Goal: Task Accomplishment & Management: Use online tool/utility

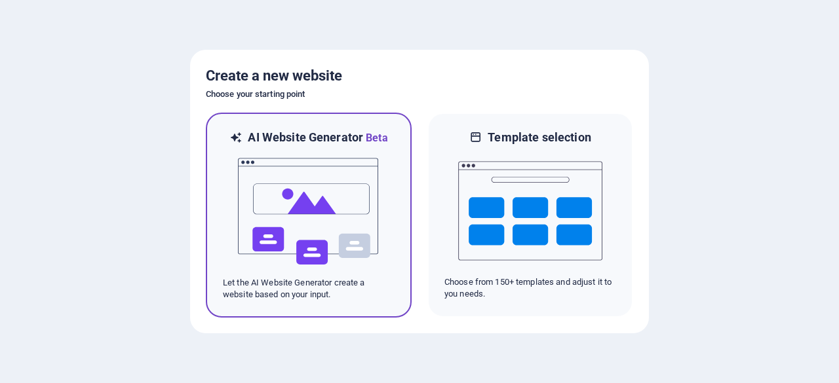
click at [383, 218] on div at bounding box center [309, 211] width 172 height 131
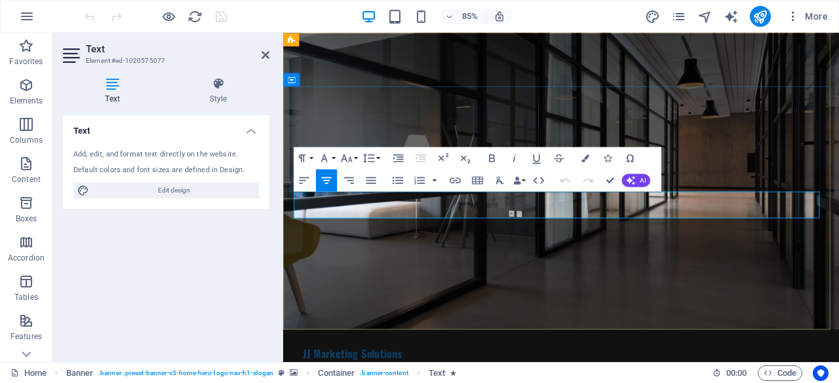
drag, startPoint x: 300, startPoint y: 231, endPoint x: 797, endPoint y: 248, distance: 497.8
click at [220, 85] on icon at bounding box center [218, 83] width 102 height 13
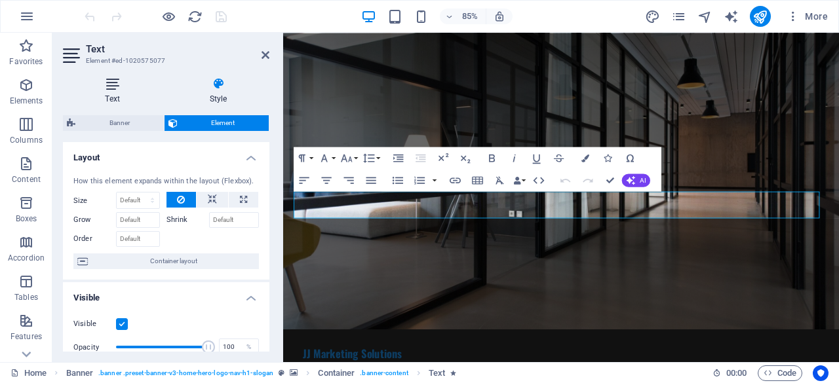
click at [115, 90] on icon at bounding box center [112, 83] width 99 height 13
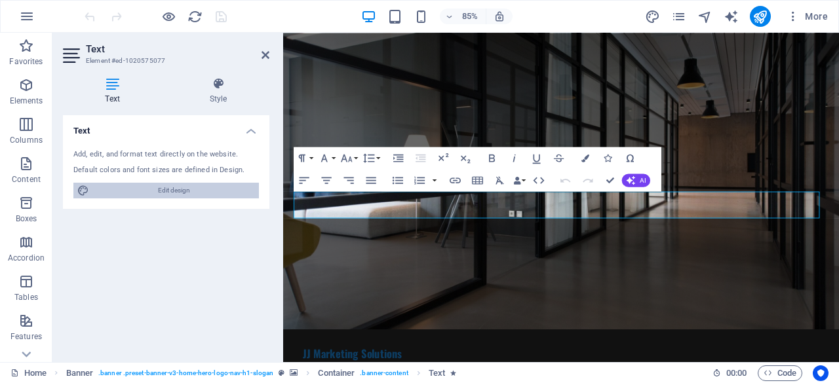
click at [153, 189] on span "Edit design" at bounding box center [174, 191] width 162 height 16
select select "px"
select select "200"
select select "px"
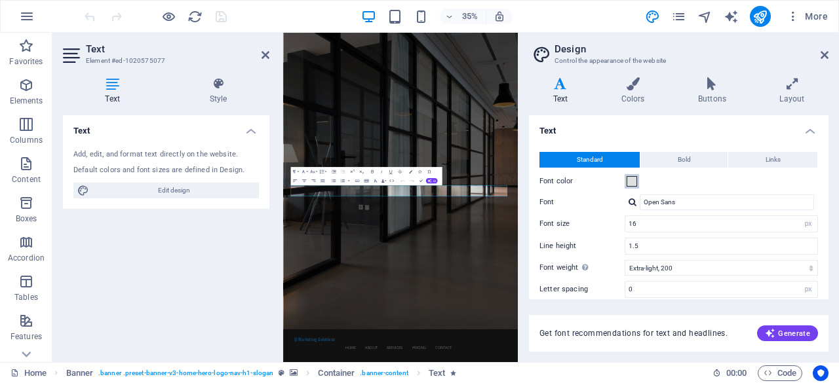
click at [638, 180] on button "Font color" at bounding box center [632, 181] width 14 height 14
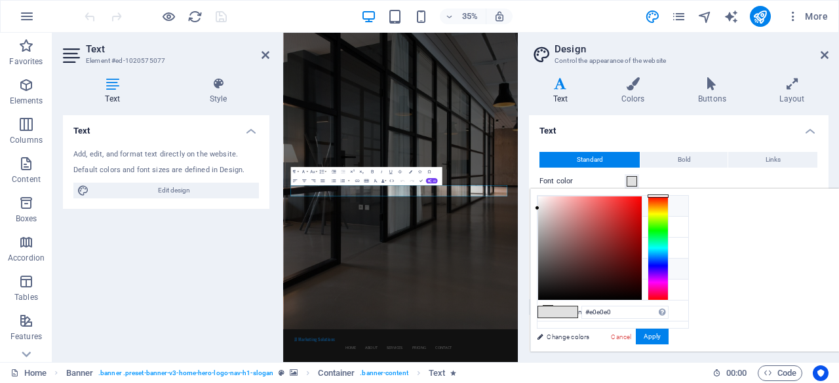
click at [566, 206] on li "Background color #2C2C2C" at bounding box center [613, 206] width 151 height 21
type input "#2c2c2c"
click at [669, 339] on button "Apply" at bounding box center [652, 337] width 33 height 16
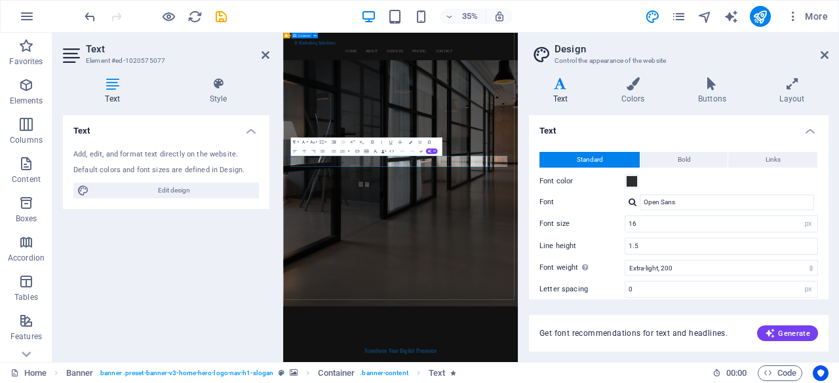
scroll to position [131, 0]
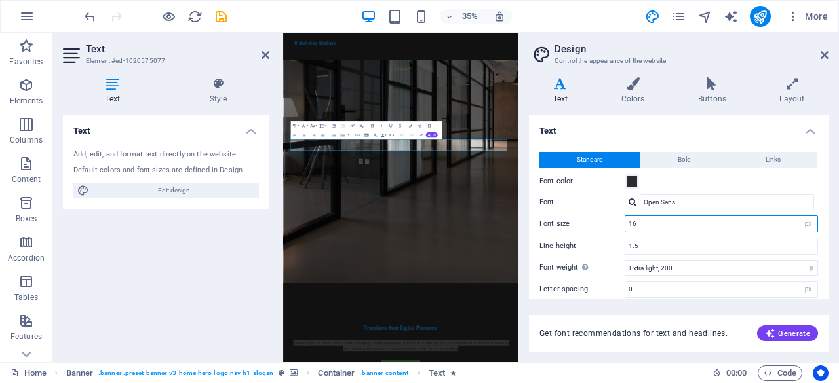
click at [788, 226] on input "16" at bounding box center [721, 224] width 192 height 16
type input "1"
type input "26"
click at [538, 82] on icon at bounding box center [560, 83] width 63 height 13
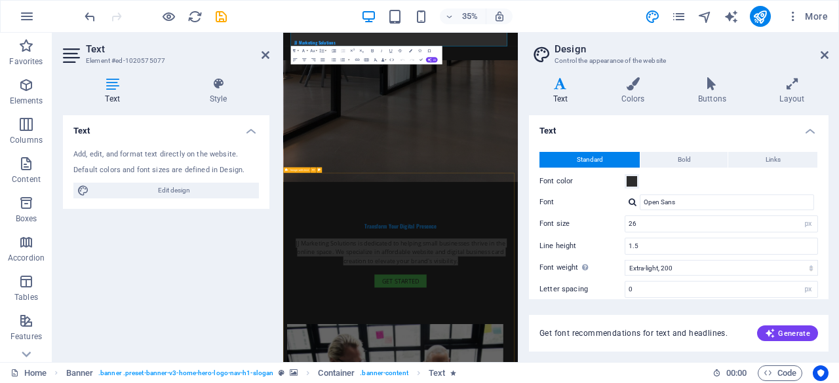
scroll to position [459, 0]
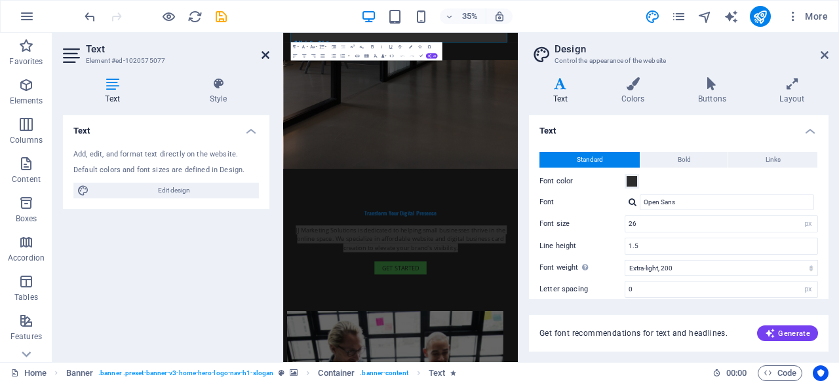
click at [267, 54] on icon at bounding box center [266, 55] width 8 height 10
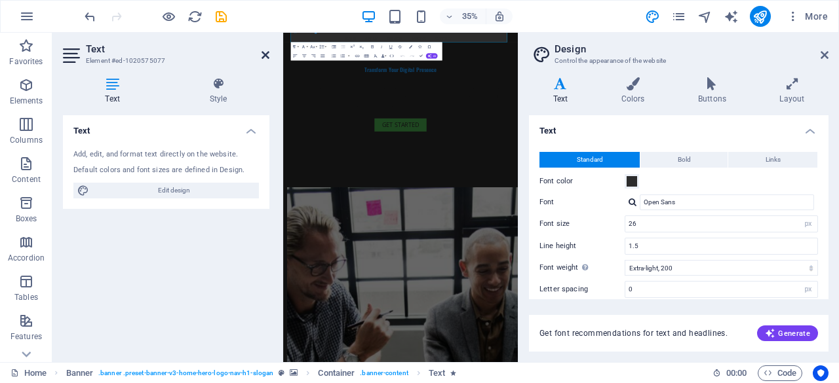
scroll to position [0, 0]
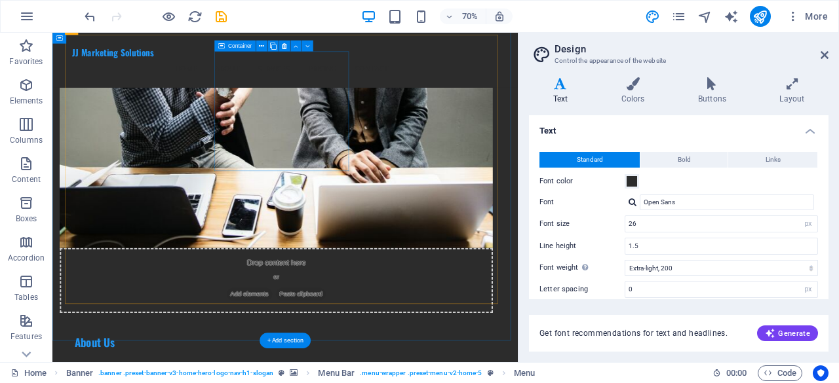
scroll to position [1114, 0]
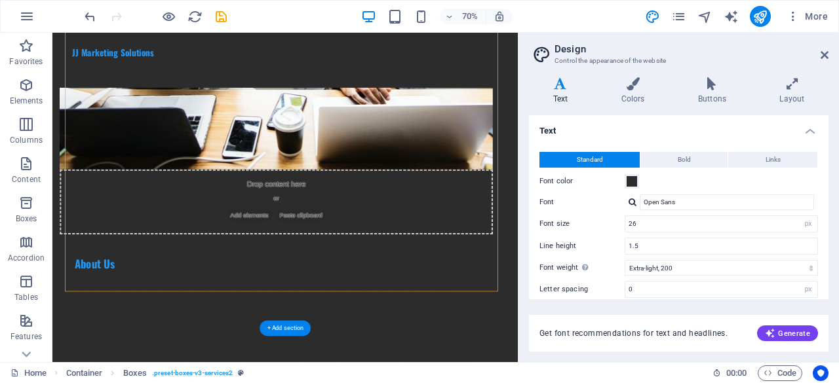
drag, startPoint x: 282, startPoint y: 235, endPoint x: 413, endPoint y: 313, distance: 152.6
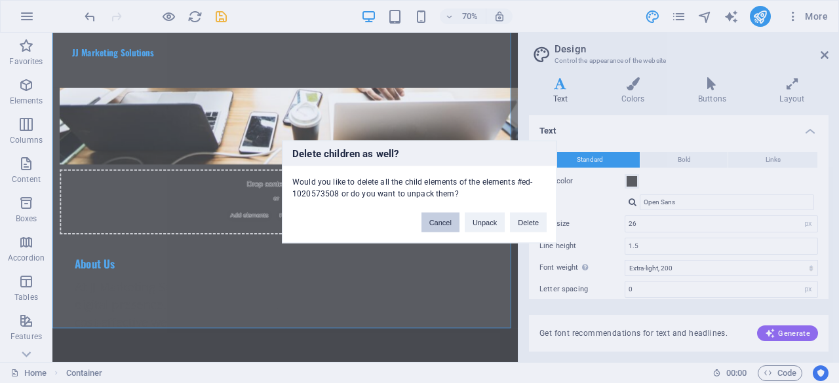
click at [441, 222] on button "Cancel" at bounding box center [441, 222] width 38 height 20
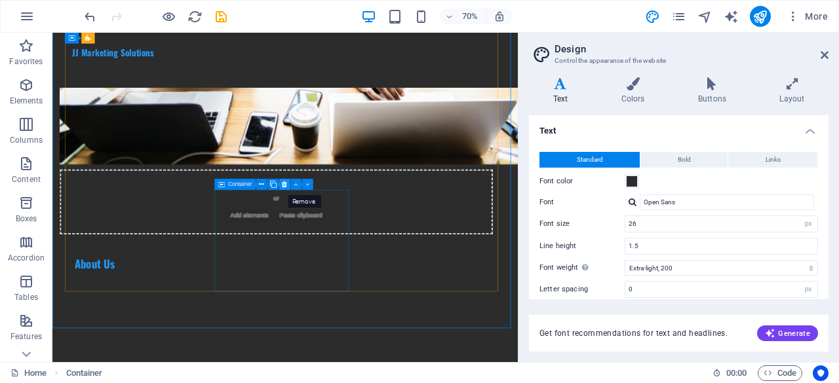
click at [285, 183] on icon at bounding box center [284, 185] width 5 height 10
click at [286, 182] on icon at bounding box center [284, 185] width 5 height 10
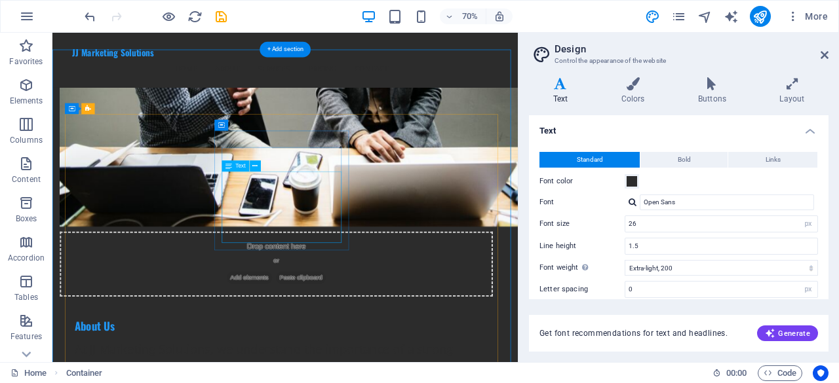
scroll to position [983, 0]
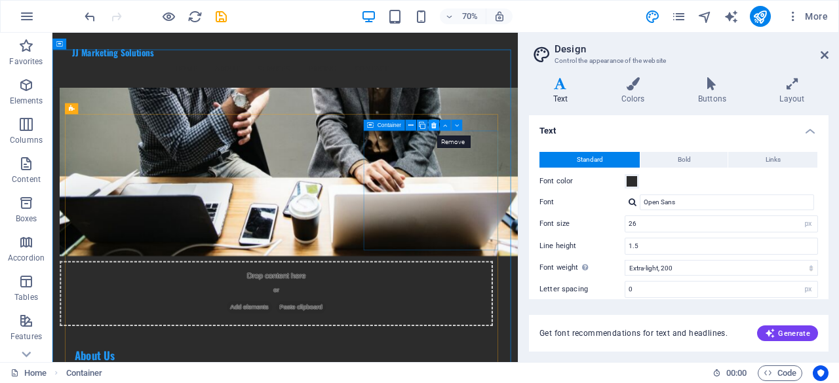
click at [435, 123] on icon at bounding box center [433, 126] width 5 height 10
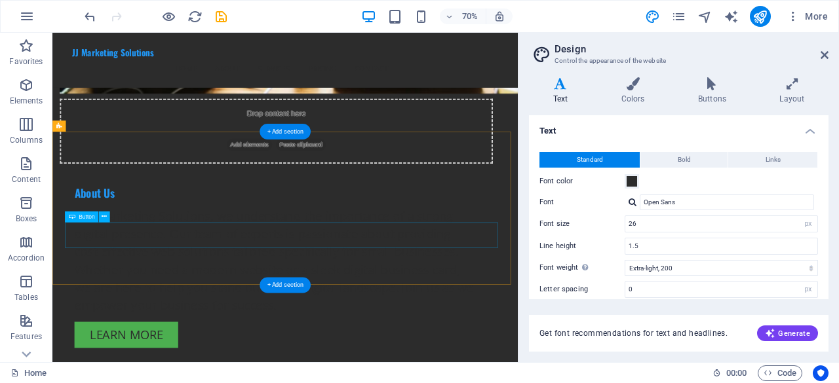
scroll to position [1246, 0]
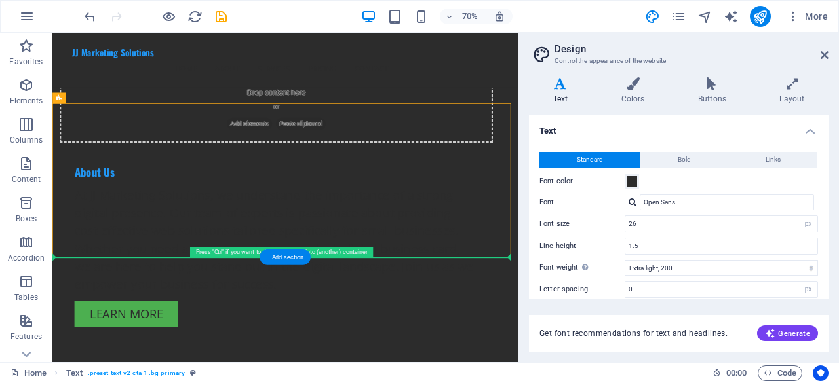
drag, startPoint x: 60, startPoint y: 142, endPoint x: 58, endPoint y: 412, distance: 270.1
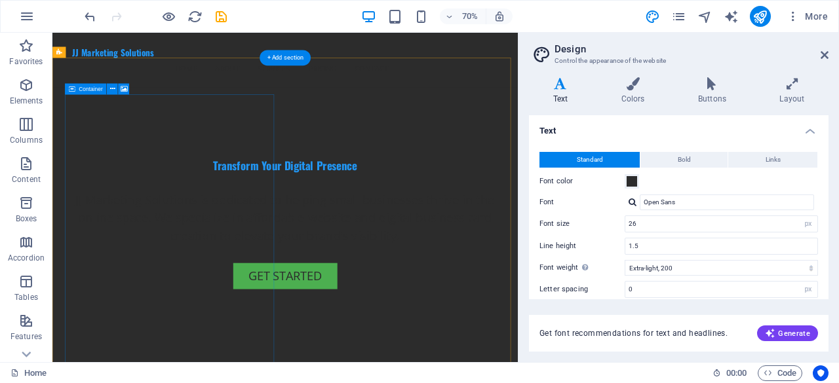
scroll to position [393, 0]
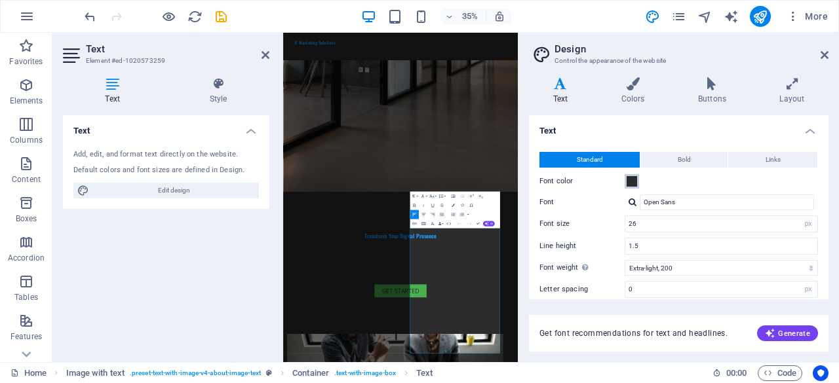
click at [632, 180] on span at bounding box center [632, 181] width 10 height 10
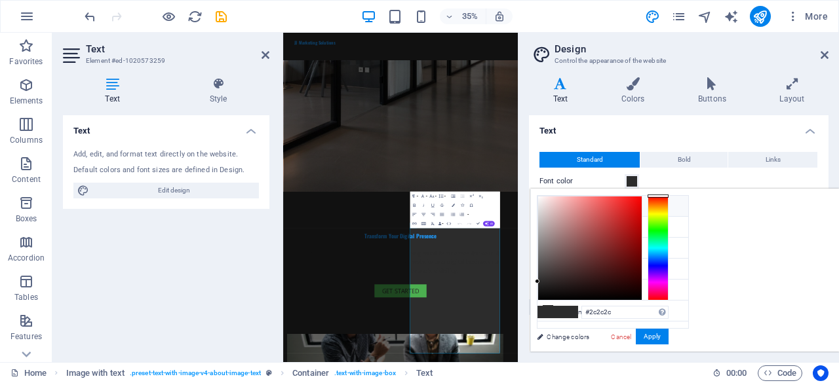
click at [544, 206] on icon at bounding box center [547, 205] width 9 height 9
click at [547, 207] on icon at bounding box center [547, 205] width 9 height 9
click at [635, 182] on span at bounding box center [632, 181] width 10 height 10
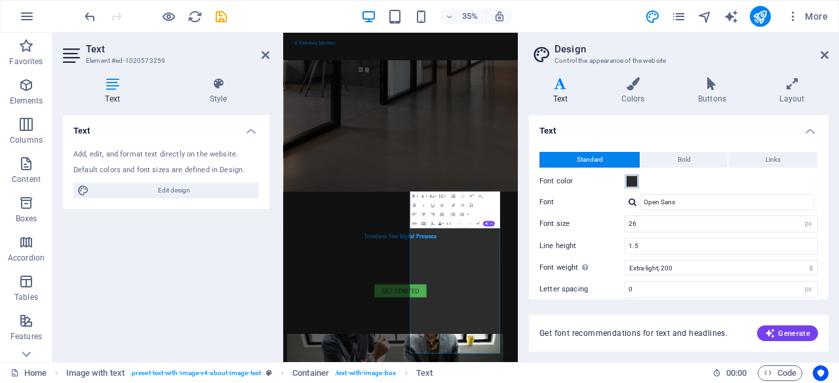
click at [637, 186] on button "Font color" at bounding box center [632, 181] width 14 height 14
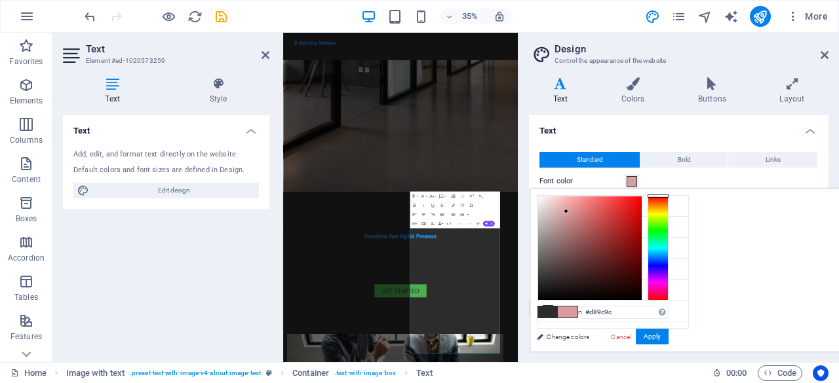
drag, startPoint x: 725, startPoint y: 224, endPoint x: 730, endPoint y: 211, distance: 13.5
click at [642, 211] on div at bounding box center [590, 249] width 104 height 104
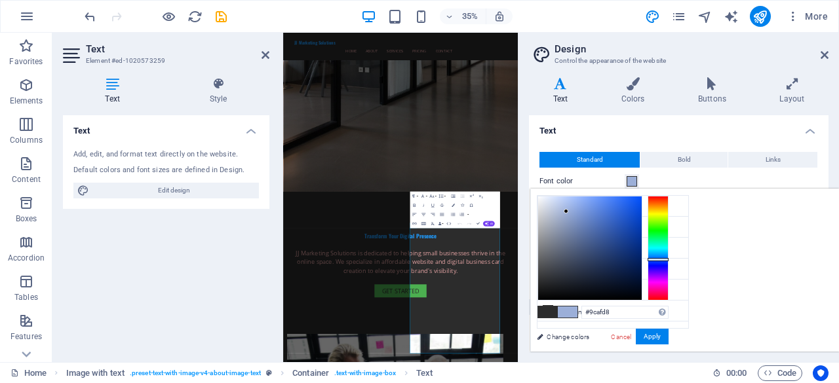
drag, startPoint x: 821, startPoint y: 228, endPoint x: 825, endPoint y: 259, distance: 31.1
click at [669, 259] on div at bounding box center [658, 248] width 21 height 105
drag, startPoint x: 783, startPoint y: 232, endPoint x: 800, endPoint y: 203, distance: 33.7
click at [642, 203] on div at bounding box center [590, 249] width 104 height 104
type input "#0d54ed"
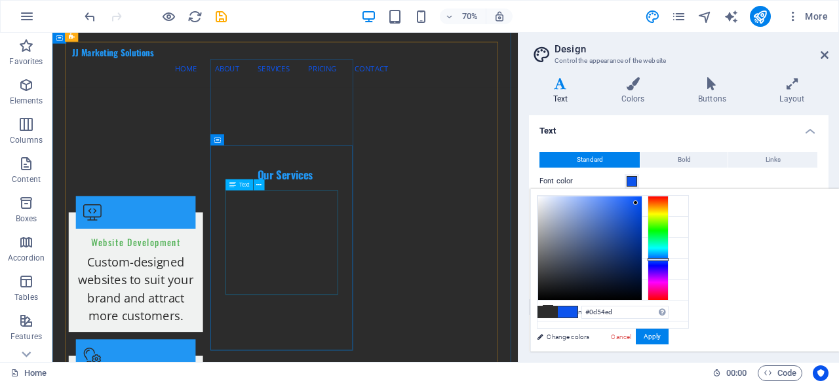
scroll to position [1581, 0]
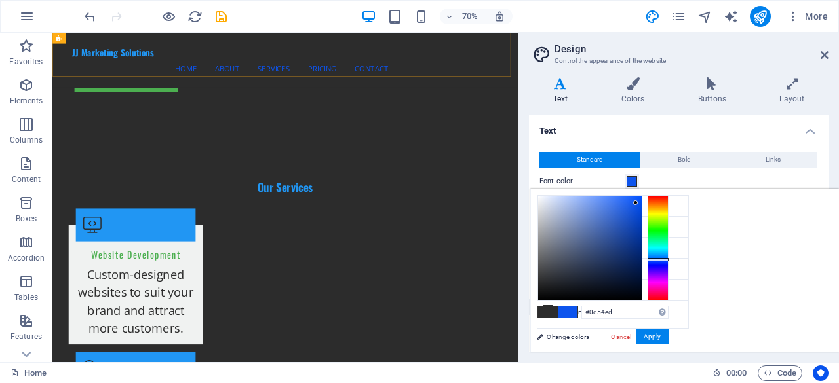
click at [427, 94] on div "JJ Marketing Solutions Home About Services Pricing Contact Menu" at bounding box center [384, 72] width 665 height 78
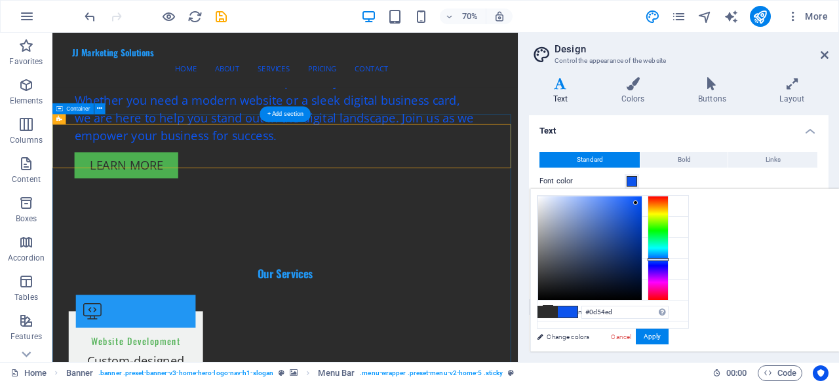
scroll to position [1450, 0]
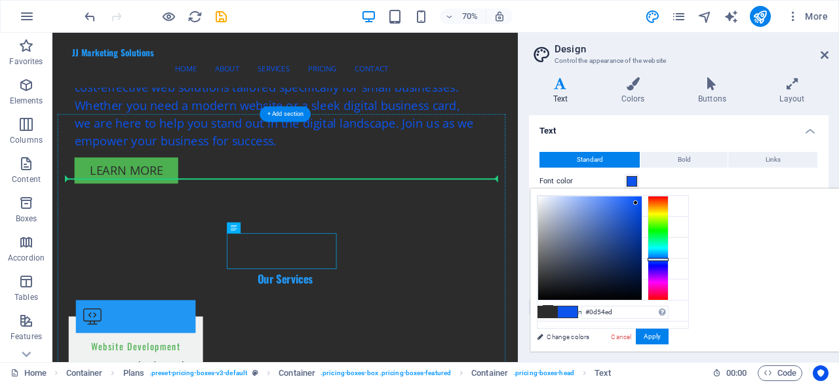
drag, startPoint x: 404, startPoint y: 323, endPoint x: 406, endPoint y: 237, distance: 85.9
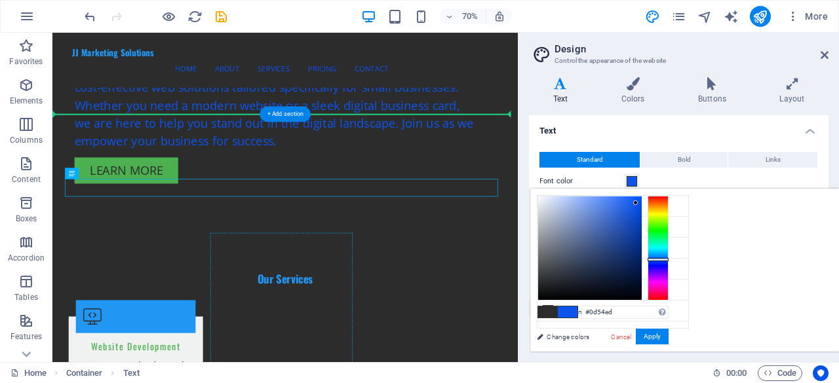
drag, startPoint x: 406, startPoint y: 256, endPoint x: 397, endPoint y: 397, distance: 141.2
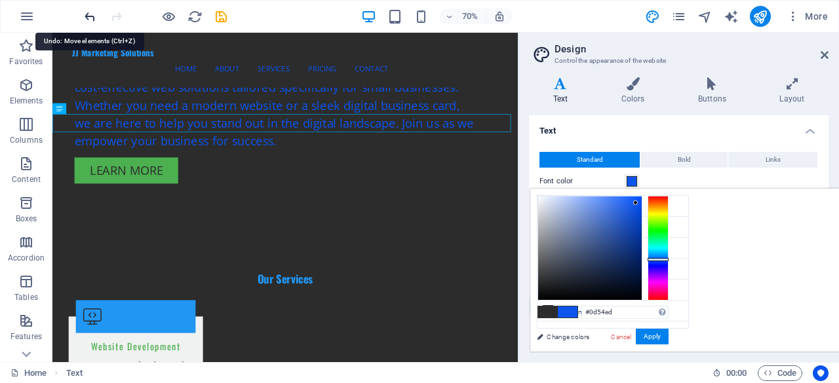
click at [92, 19] on icon "undo" at bounding box center [90, 16] width 15 height 15
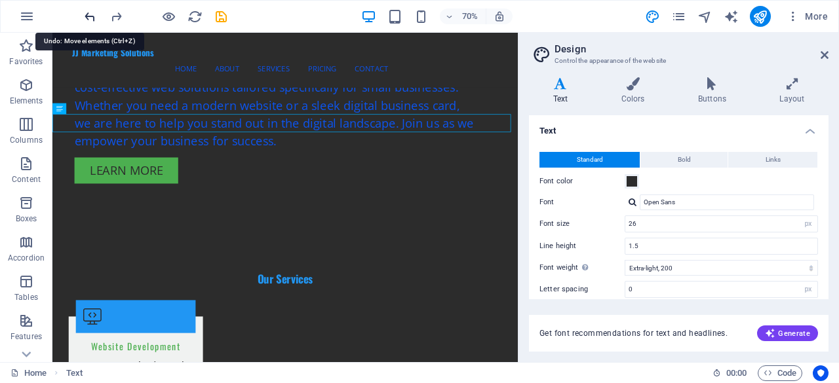
click at [92, 19] on icon "undo" at bounding box center [90, 16] width 15 height 15
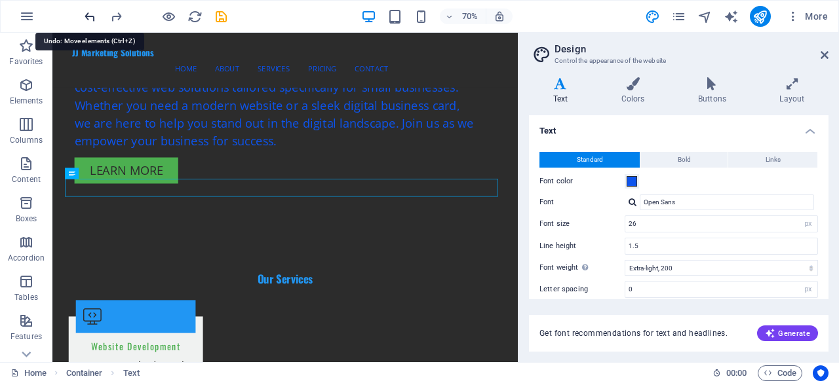
click at [92, 19] on icon "undo" at bounding box center [90, 16] width 15 height 15
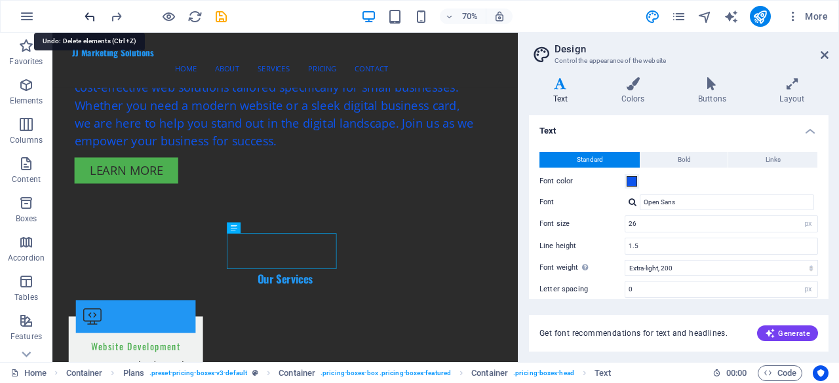
click at [92, 19] on icon "undo" at bounding box center [90, 16] width 15 height 15
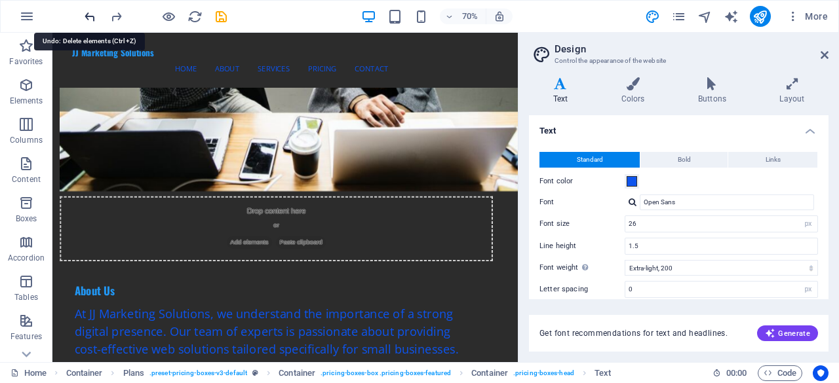
scroll to position [973, 0]
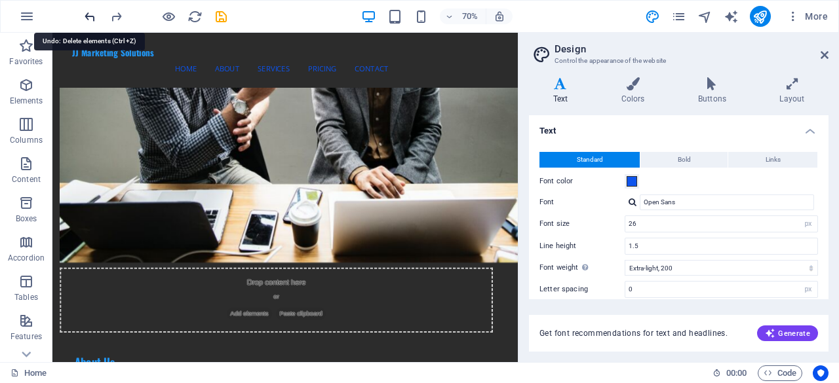
click at [92, 19] on icon "undo" at bounding box center [90, 16] width 15 height 15
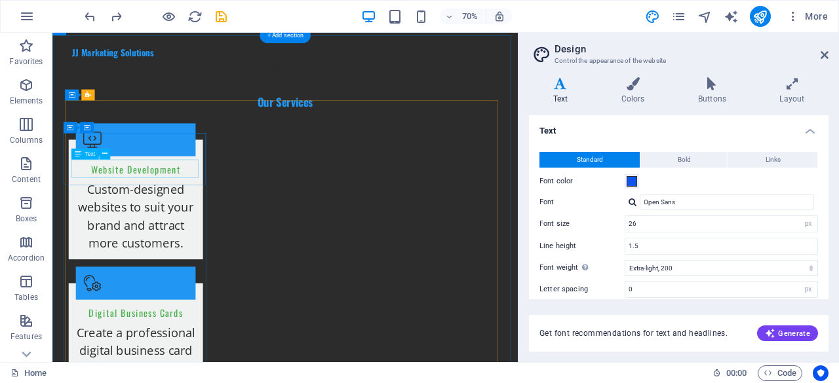
scroll to position [1695, 0]
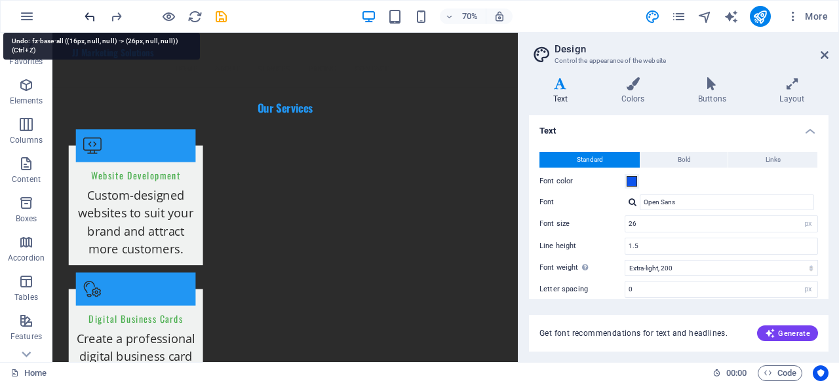
click at [91, 18] on icon "undo" at bounding box center [90, 16] width 15 height 15
type input "16"
click at [91, 18] on icon "undo" at bounding box center [90, 16] width 15 height 15
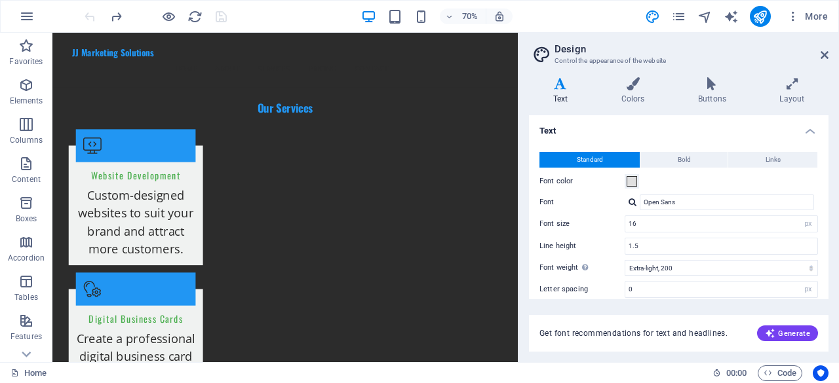
click at [91, 18] on div at bounding box center [155, 16] width 147 height 21
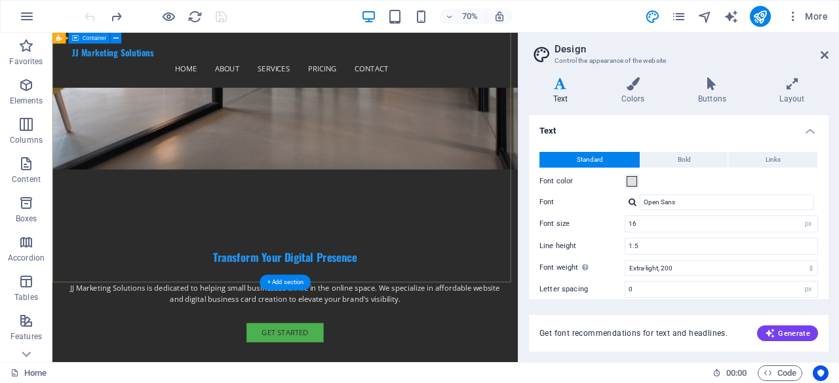
scroll to position [66, 0]
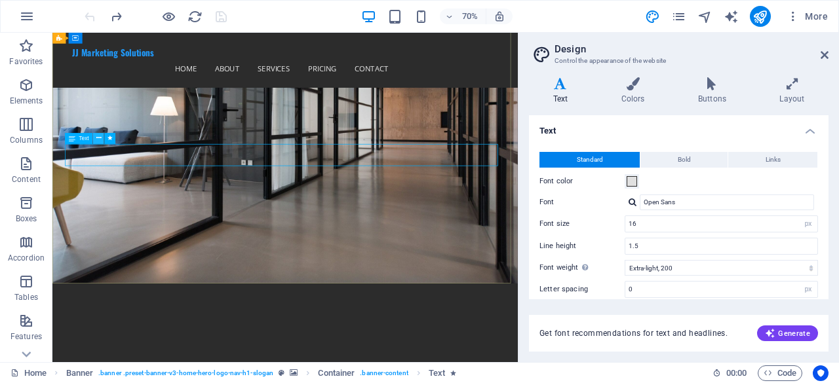
click at [98, 137] on icon at bounding box center [98, 139] width 5 height 10
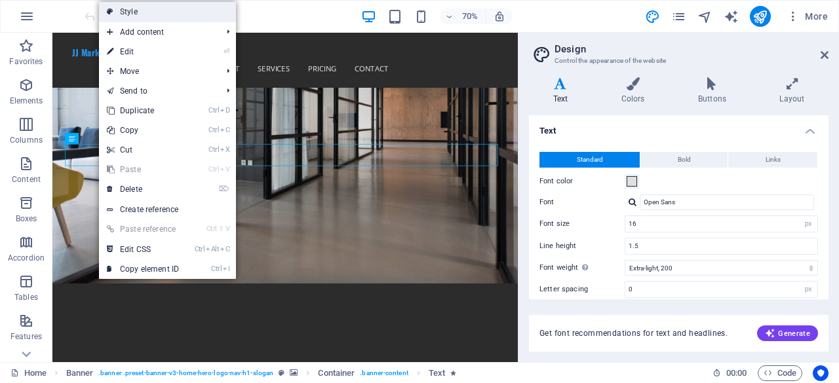
click at [164, 15] on link "Style" at bounding box center [167, 12] width 137 height 20
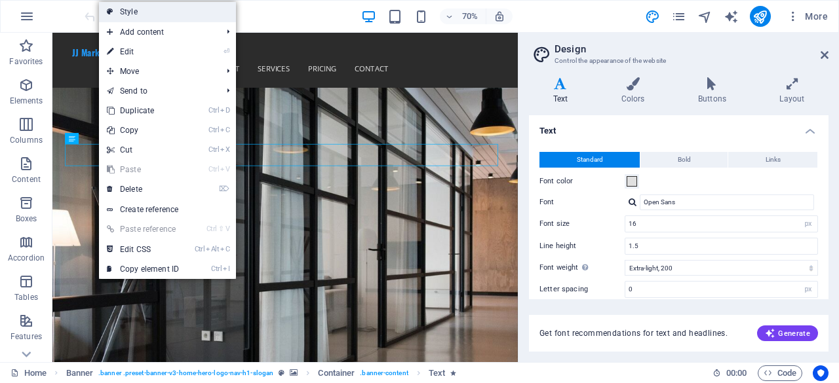
select select "preset-banner-v3-home-hero-logo-nav-h1-slogan"
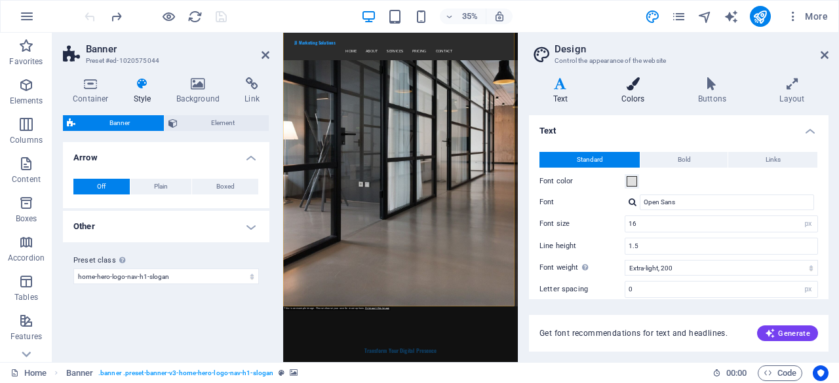
click at [635, 82] on icon at bounding box center [632, 83] width 71 height 13
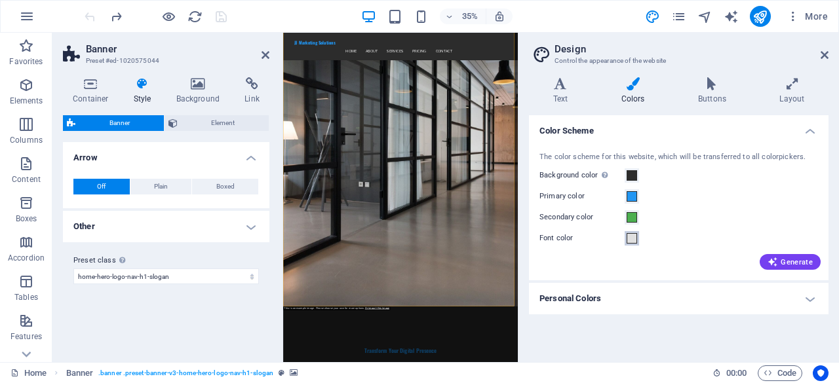
click at [635, 237] on span at bounding box center [632, 238] width 10 height 10
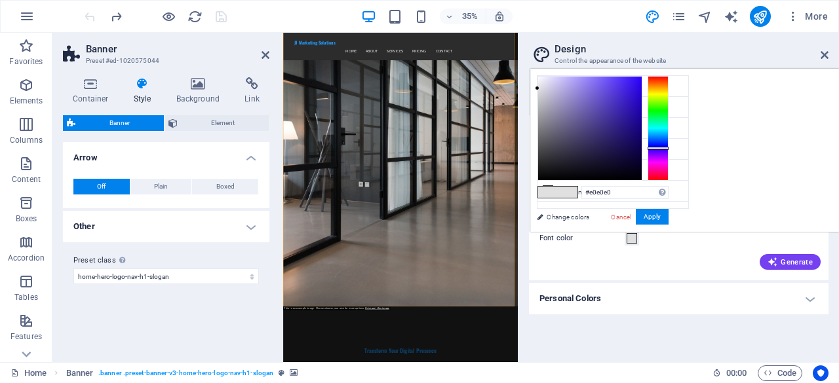
drag, startPoint x: 817, startPoint y: 137, endPoint x: 820, endPoint y: 147, distance: 11.0
click at [669, 147] on div at bounding box center [658, 128] width 21 height 105
drag, startPoint x: 701, startPoint y: 87, endPoint x: 802, endPoint y: 85, distance: 101.0
click at [640, 85] on div at bounding box center [638, 85] width 5 height 5
type input "#4424e5"
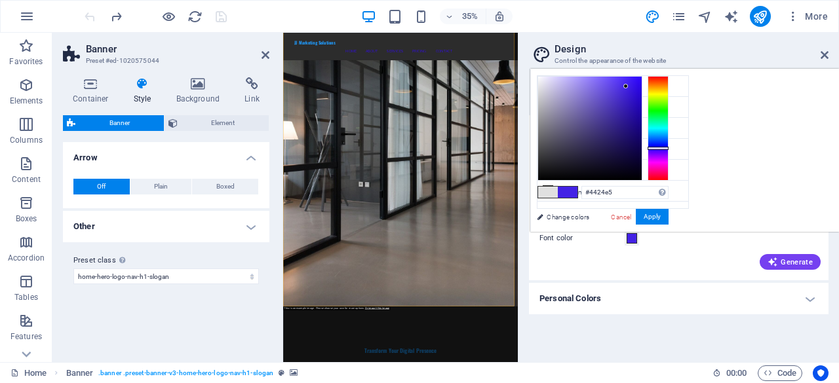
drag, startPoint x: 800, startPoint y: 83, endPoint x: 789, endPoint y: 86, distance: 11.4
click at [628, 86] on div at bounding box center [625, 86] width 5 height 5
click at [669, 216] on button "Apply" at bounding box center [652, 217] width 33 height 16
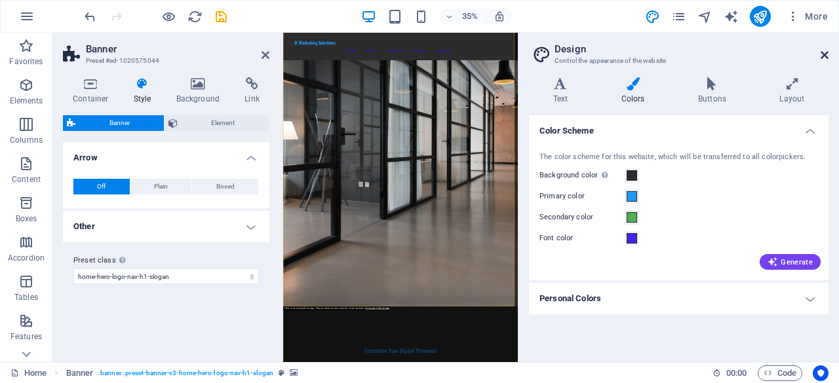
drag, startPoint x: 824, startPoint y: 58, endPoint x: 596, endPoint y: 44, distance: 228.6
click at [824, 58] on icon at bounding box center [825, 55] width 8 height 10
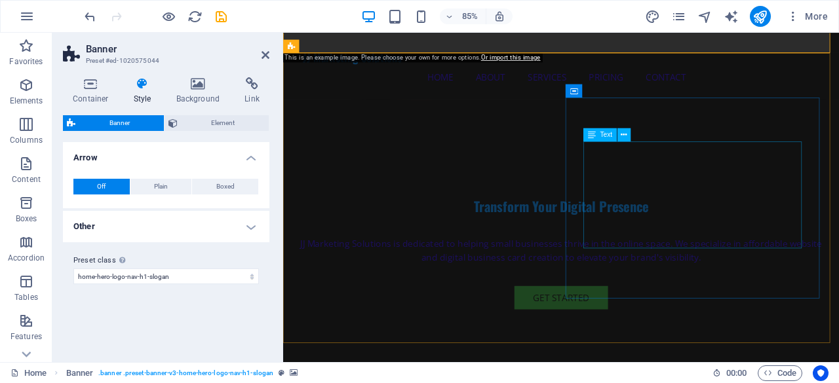
scroll to position [328, 0]
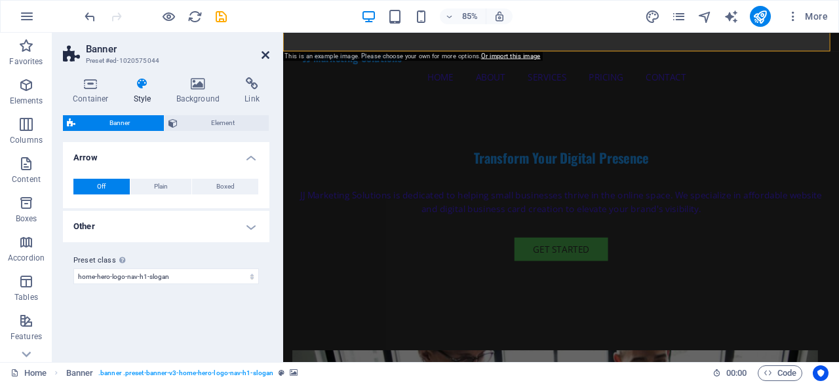
drag, startPoint x: 266, startPoint y: 57, endPoint x: 212, endPoint y: 24, distance: 63.3
click at [266, 56] on icon at bounding box center [266, 55] width 8 height 10
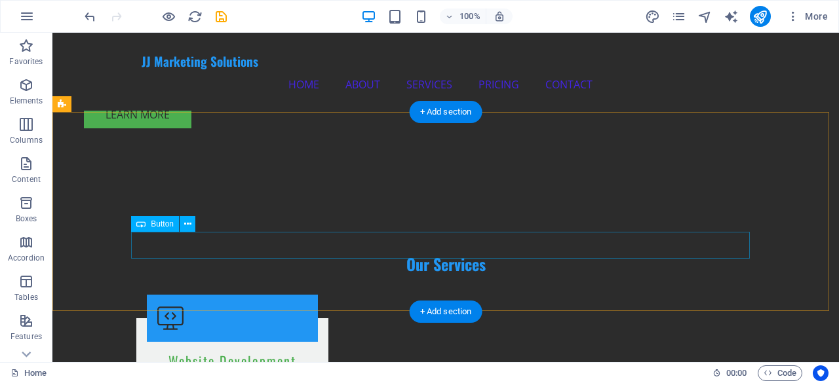
scroll to position [721, 0]
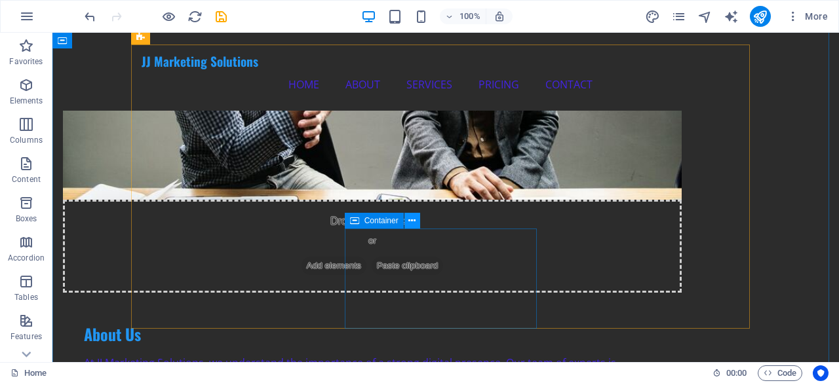
click at [412, 220] on icon at bounding box center [411, 221] width 7 height 14
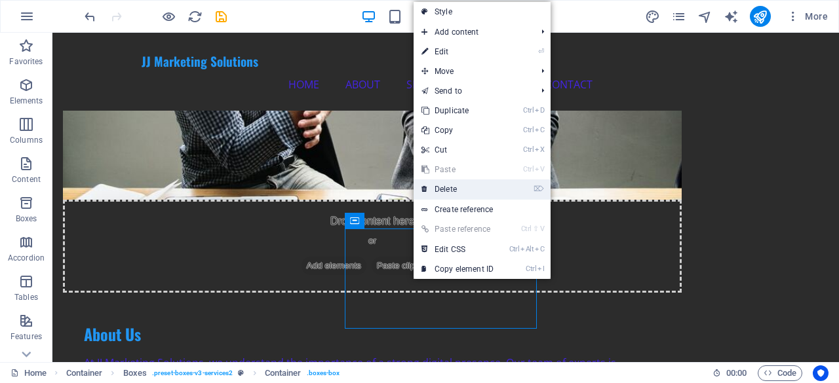
click at [441, 184] on link "⌦ Delete" at bounding box center [458, 190] width 88 height 20
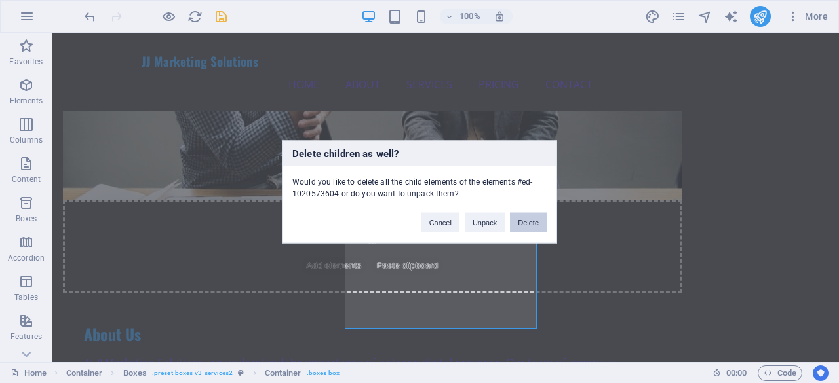
click at [525, 221] on button "Delete" at bounding box center [528, 222] width 37 height 20
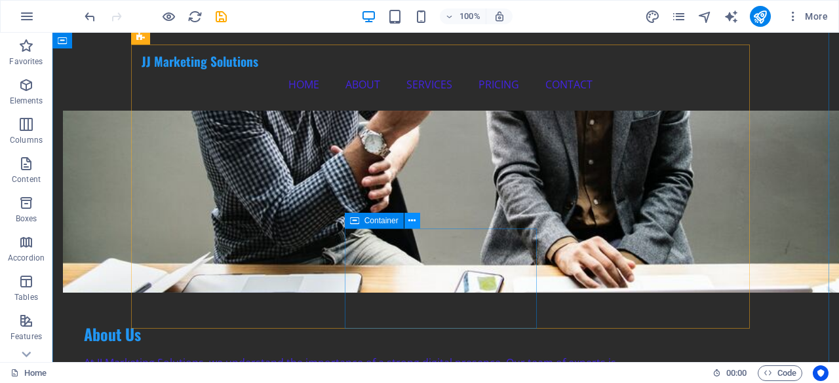
click at [409, 224] on icon at bounding box center [411, 221] width 7 height 14
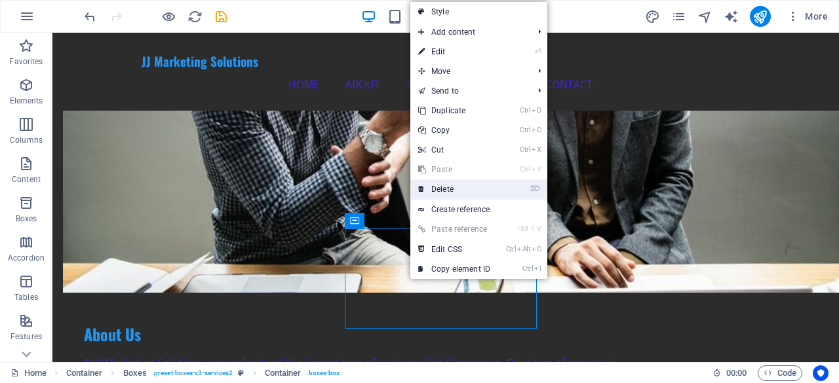
click at [451, 189] on link "⌦ Delete" at bounding box center [454, 190] width 88 height 20
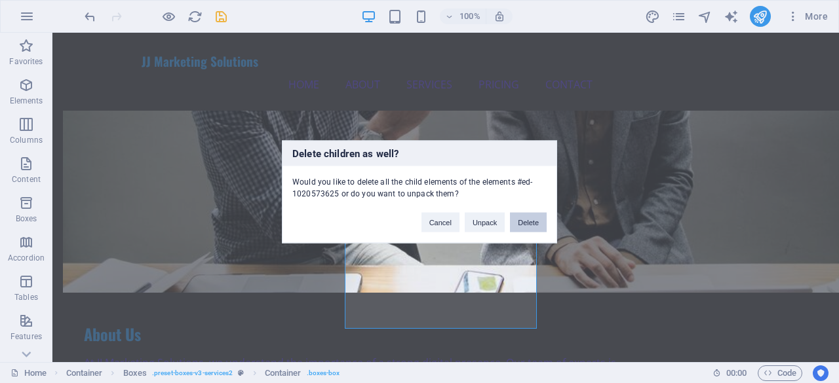
click at [517, 220] on button "Delete" at bounding box center [528, 222] width 37 height 20
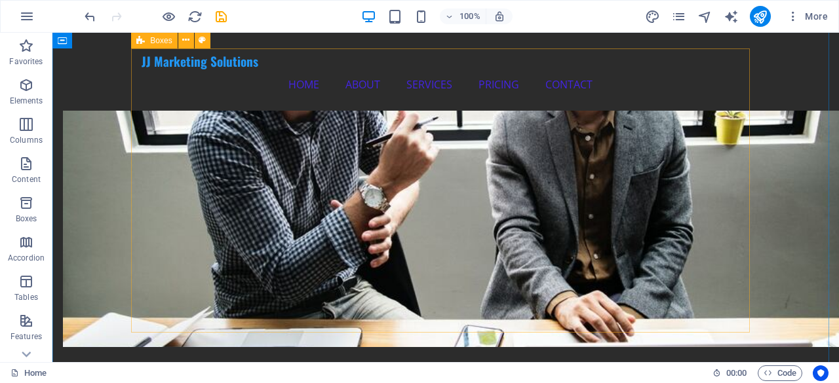
scroll to position [590, 0]
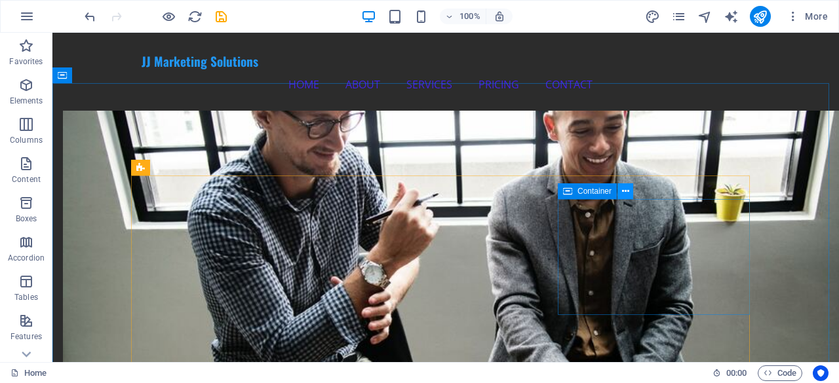
click at [625, 191] on icon at bounding box center [625, 192] width 7 height 14
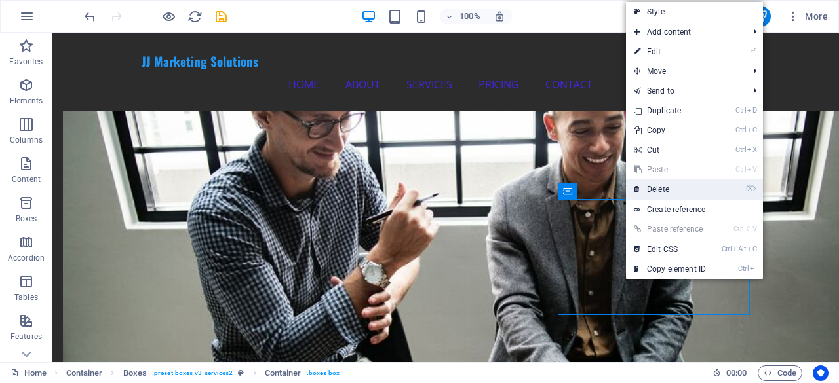
click at [645, 193] on link "⌦ Delete" at bounding box center [670, 190] width 88 height 20
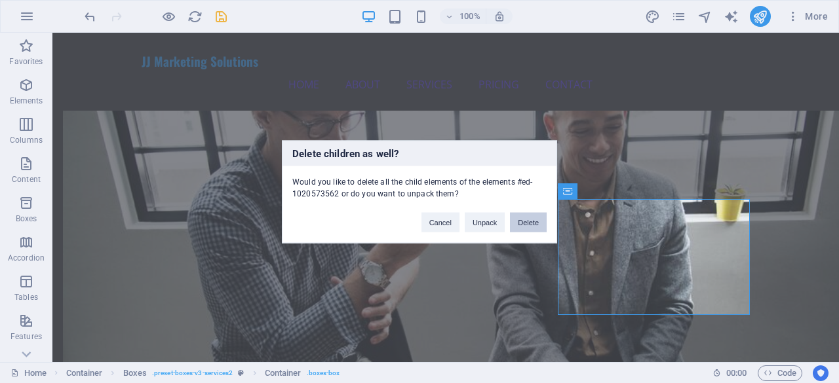
click at [519, 217] on button "Delete" at bounding box center [528, 222] width 37 height 20
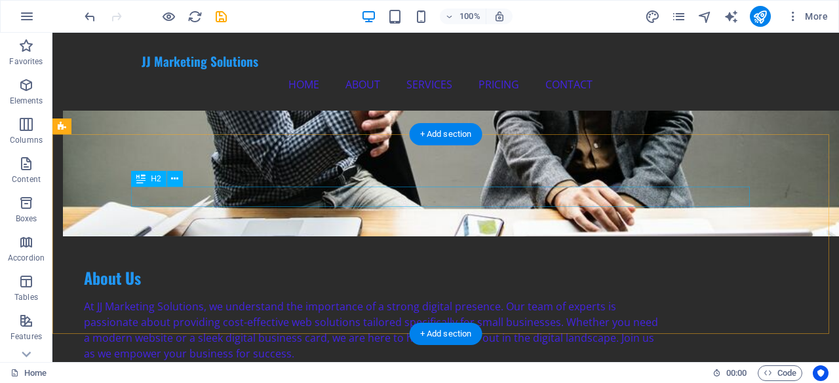
scroll to position [721, 0]
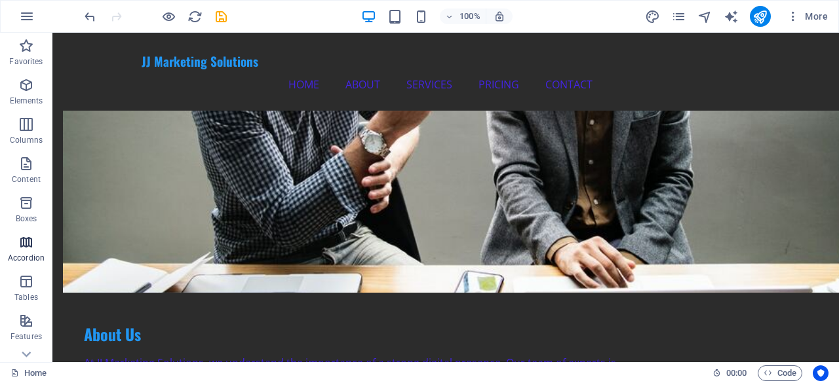
click at [37, 246] on span "Accordion" at bounding box center [26, 250] width 52 height 31
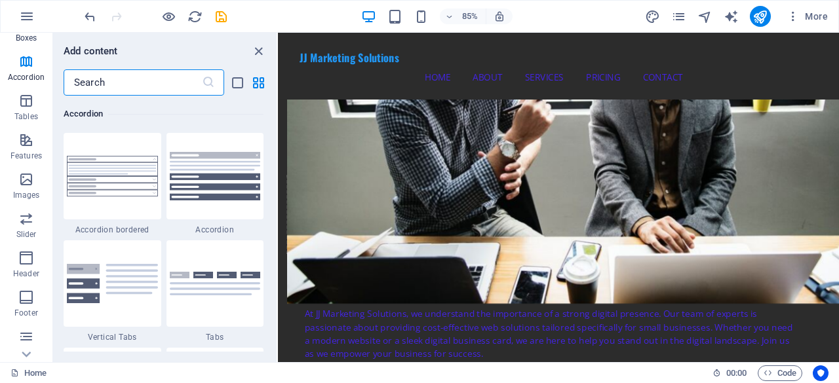
scroll to position [260, 0]
click at [262, 53] on icon "close panel" at bounding box center [258, 51] width 15 height 15
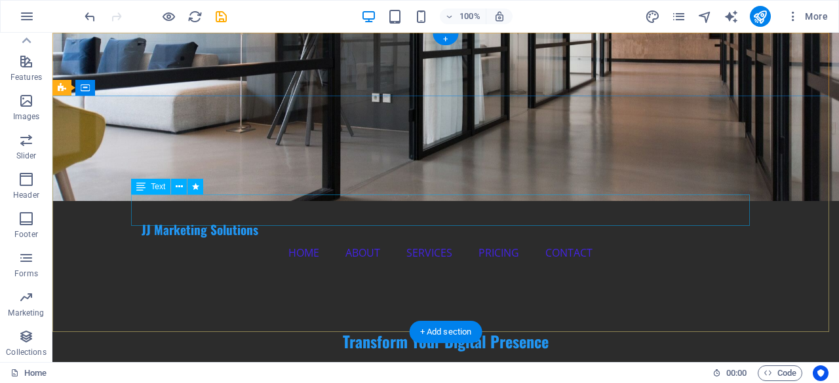
scroll to position [0, 0]
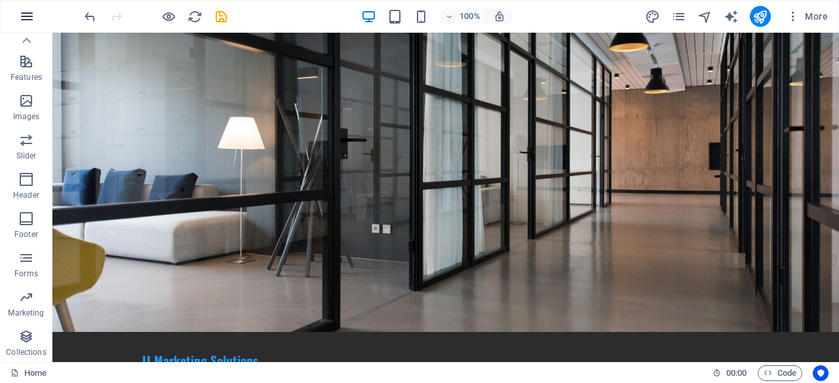
click at [24, 20] on icon "button" at bounding box center [27, 17] width 16 height 16
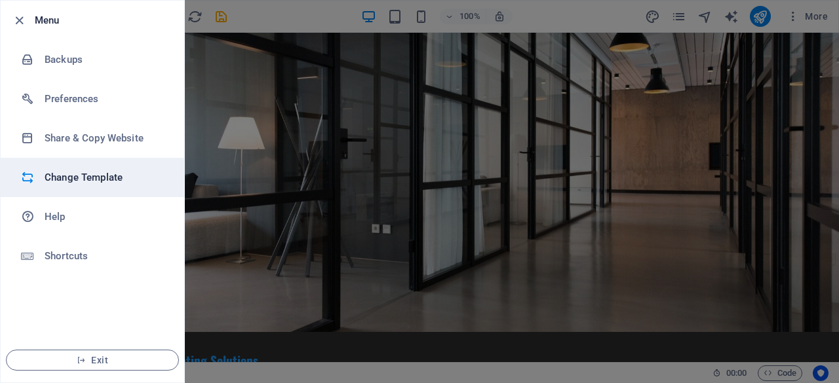
click at [75, 176] on h6 "Change Template" at bounding box center [105, 178] width 121 height 16
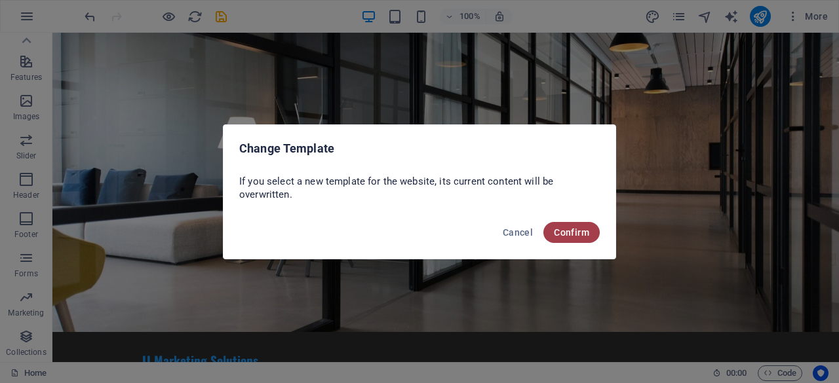
click at [572, 228] on span "Confirm" at bounding box center [571, 232] width 35 height 10
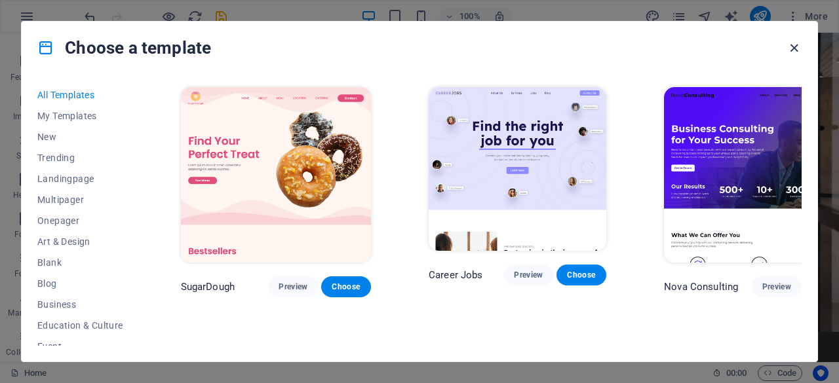
click at [792, 41] on icon "button" at bounding box center [794, 48] width 15 height 15
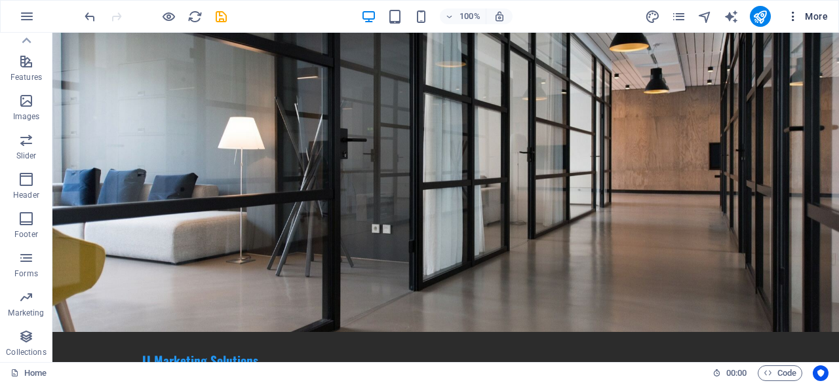
click at [820, 20] on span "More" at bounding box center [807, 16] width 41 height 13
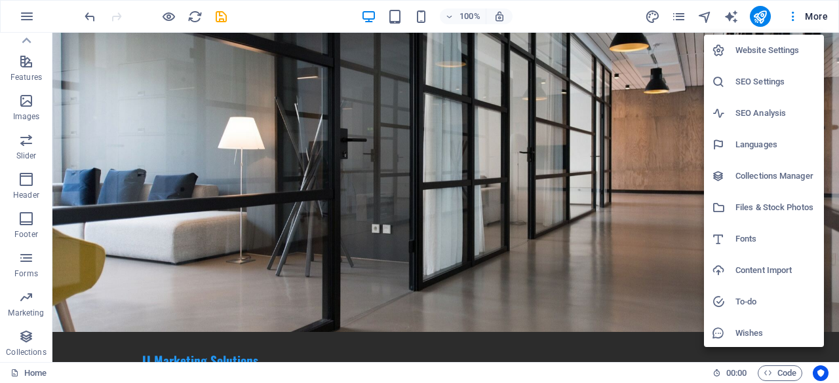
click at [81, 18] on div at bounding box center [419, 191] width 839 height 383
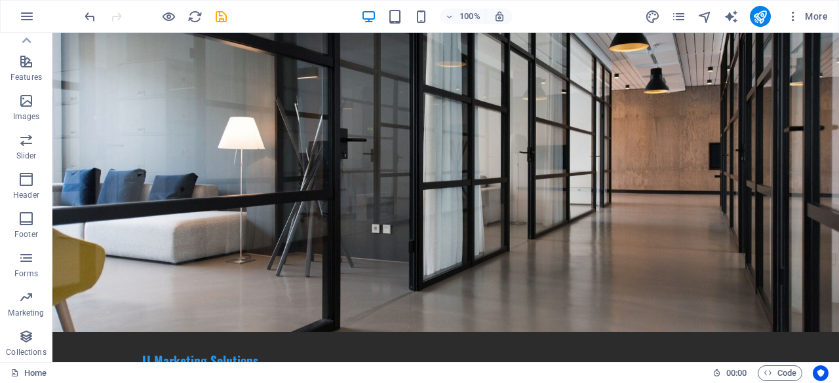
click at [83, 19] on icon "undo" at bounding box center [90, 16] width 15 height 15
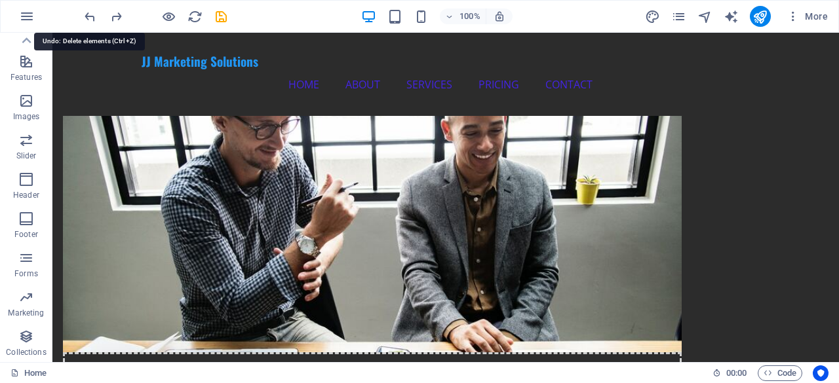
scroll to position [650, 0]
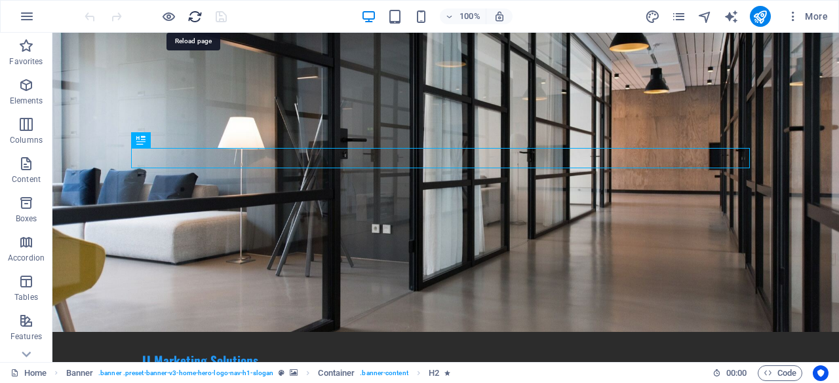
click at [189, 16] on icon "reload" at bounding box center [194, 16] width 15 height 15
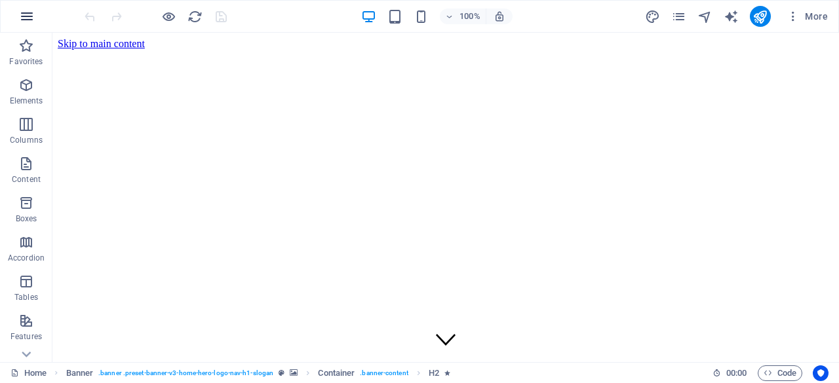
click at [36, 16] on button "button" at bounding box center [26, 16] width 31 height 31
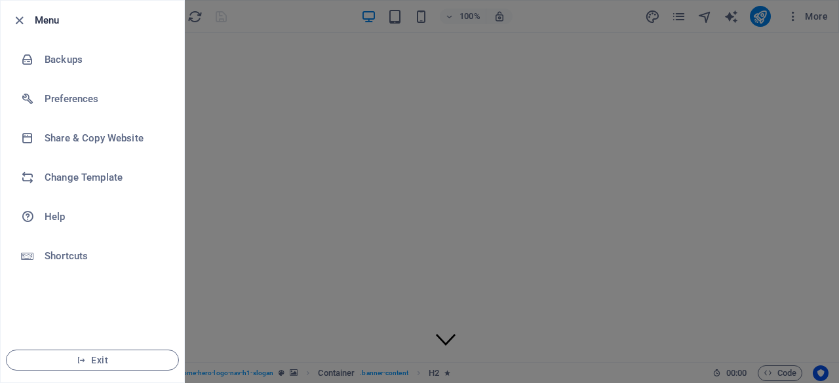
click at [532, 24] on div at bounding box center [419, 191] width 839 height 383
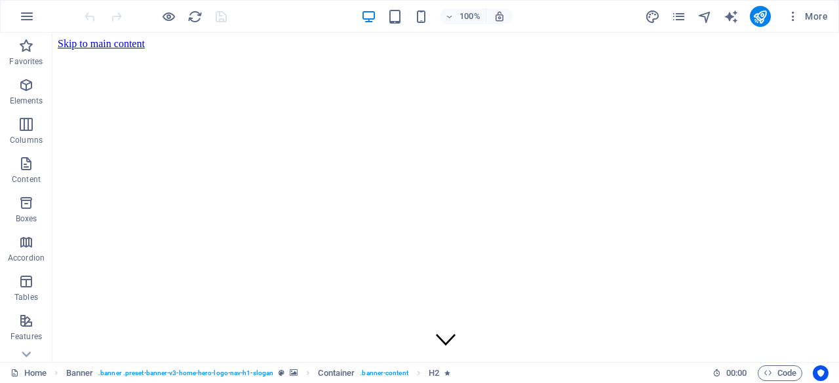
click at [689, 16] on div "More" at bounding box center [739, 16] width 188 height 21
click at [682, 16] on icon "pages" at bounding box center [678, 16] width 15 height 15
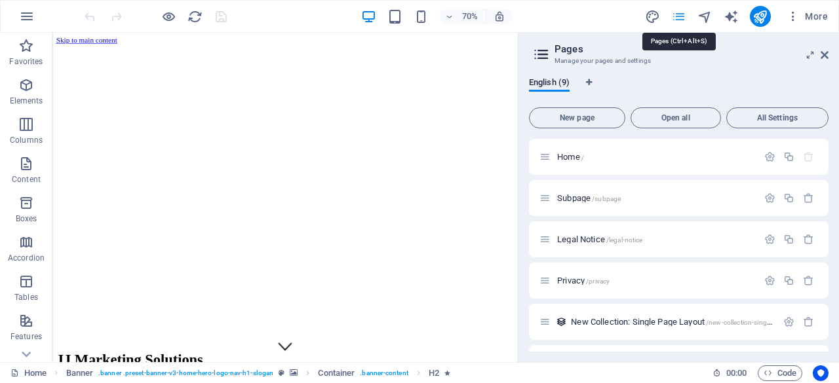
click at [682, 16] on icon "pages" at bounding box center [678, 16] width 15 height 15
click at [657, 19] on icon "design" at bounding box center [652, 16] width 15 height 15
select select "px"
select select "200"
select select "px"
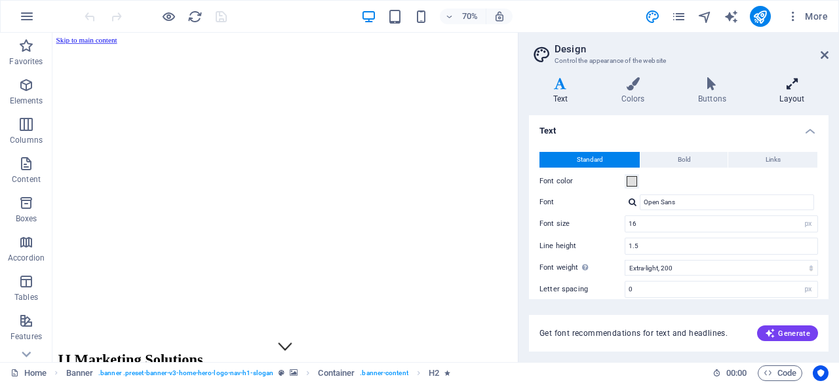
click at [774, 88] on icon at bounding box center [792, 83] width 73 height 13
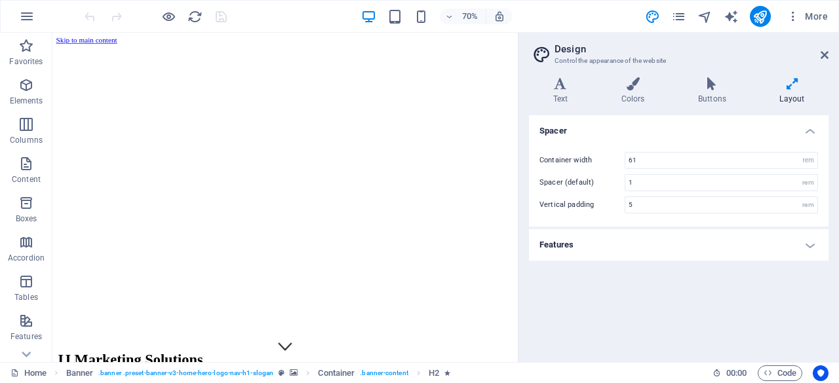
click at [604, 241] on h4 "Features" at bounding box center [679, 244] width 300 height 31
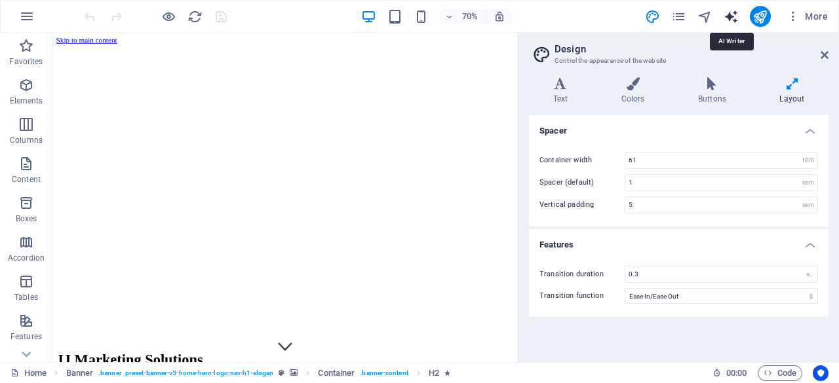
click at [734, 19] on icon "text_generator" at bounding box center [731, 16] width 15 height 15
select select "English"
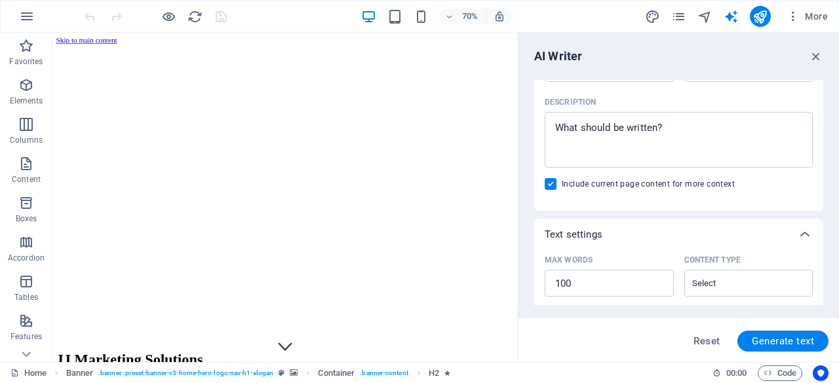
scroll to position [134, 0]
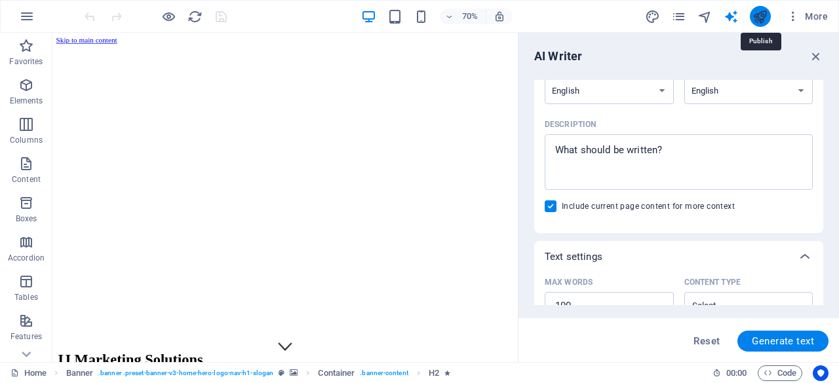
click at [760, 18] on icon "publish" at bounding box center [760, 16] width 15 height 15
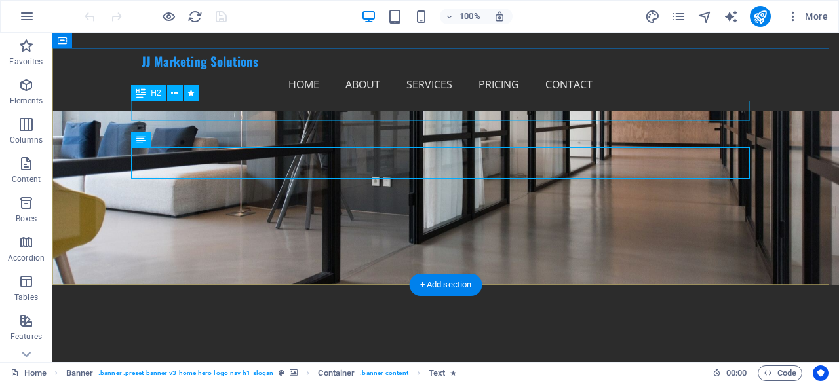
scroll to position [66, 0]
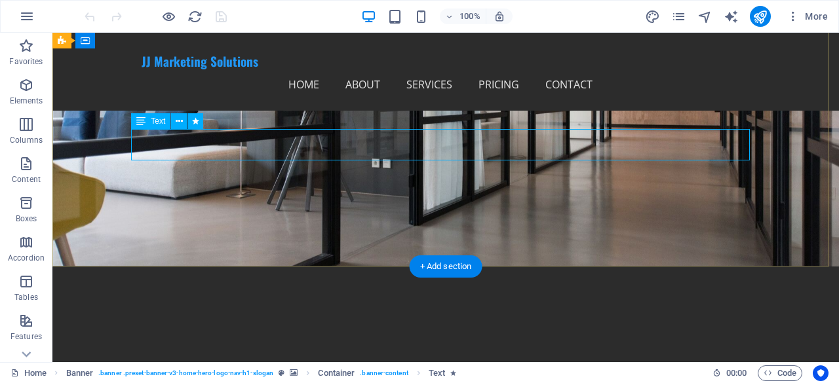
drag, startPoint x: 433, startPoint y: 148, endPoint x: 226, endPoint y: 168, distance: 207.5
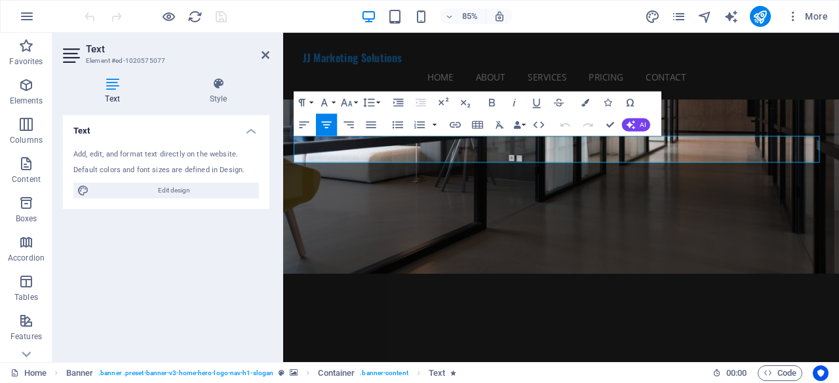
drag, startPoint x: 781, startPoint y: 179, endPoint x: 271, endPoint y: 158, distance: 510.4
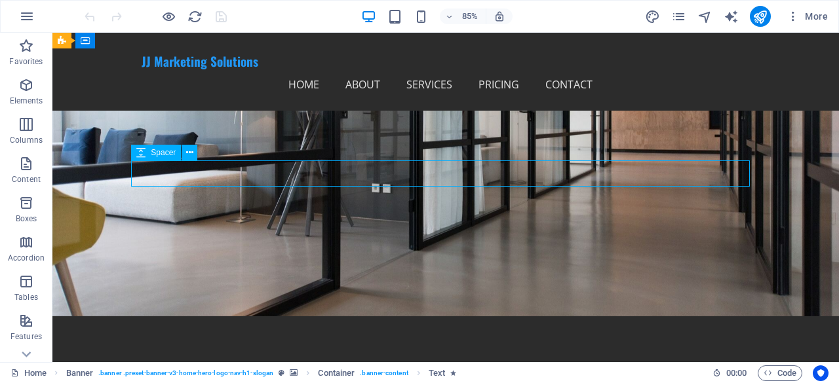
drag, startPoint x: 256, startPoint y: 161, endPoint x: 385, endPoint y: 169, distance: 129.4
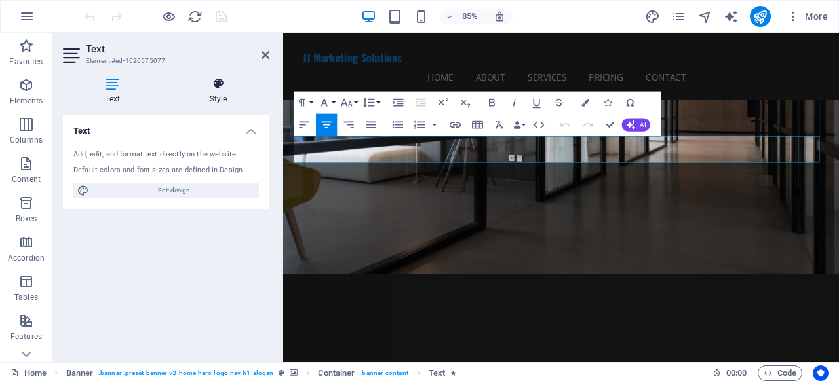
click at [217, 96] on h4 "Style" at bounding box center [218, 91] width 102 height 28
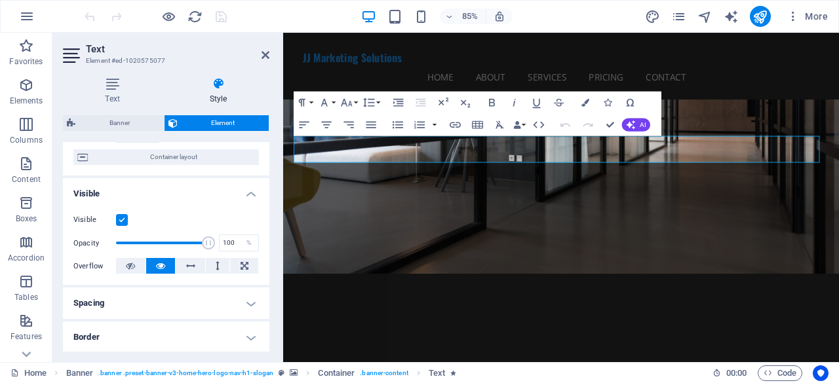
scroll to position [131, 0]
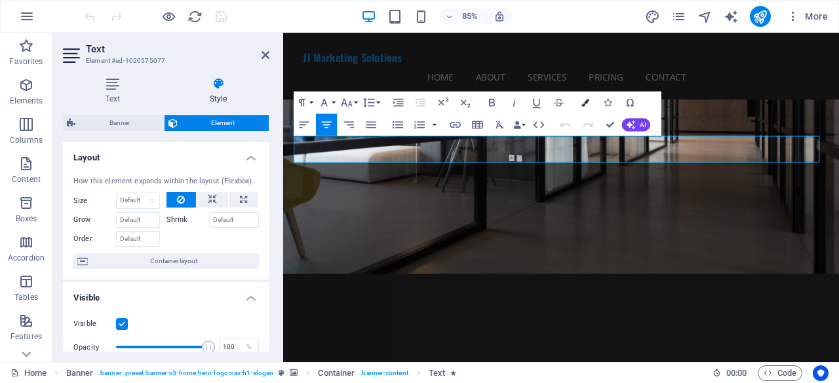
click at [579, 101] on button "Colors" at bounding box center [585, 103] width 21 height 22
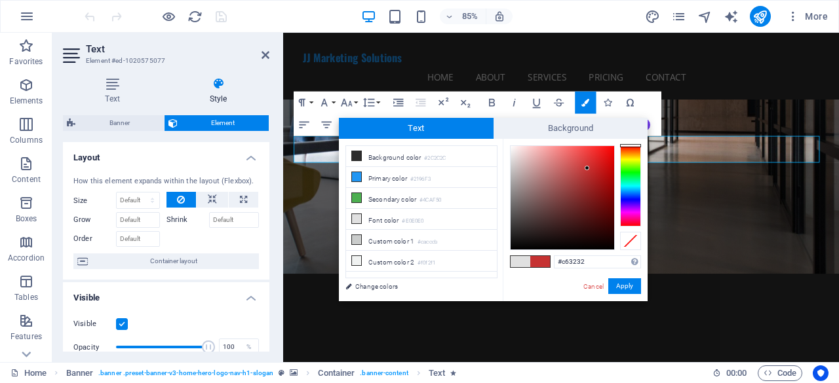
drag, startPoint x: 513, startPoint y: 162, endPoint x: 587, endPoint y: 168, distance: 75.0
click at [587, 168] on div at bounding box center [563, 198] width 104 height 104
click at [625, 188] on div at bounding box center [630, 186] width 21 height 81
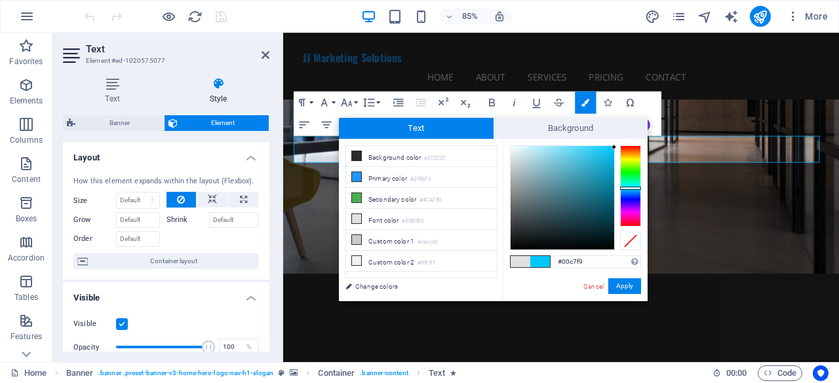
drag, startPoint x: 588, startPoint y: 168, endPoint x: 618, endPoint y: 147, distance: 35.8
click at [618, 147] on div at bounding box center [575, 198] width 131 height 105
click at [625, 285] on button "Apply" at bounding box center [624, 287] width 33 height 16
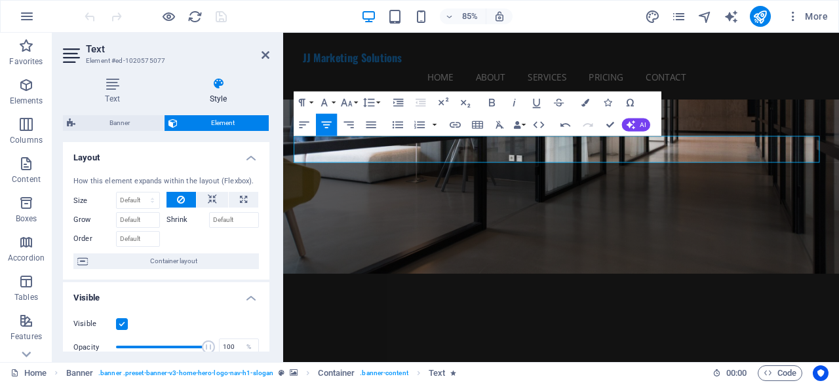
click at [625, 150] on div "H2 Banner Banner Container Spacer Text Menu Bar Menu Spacer Paragraph Format No…" at bounding box center [561, 198] width 556 height 330
click at [579, 103] on button "Colors" at bounding box center [585, 103] width 21 height 22
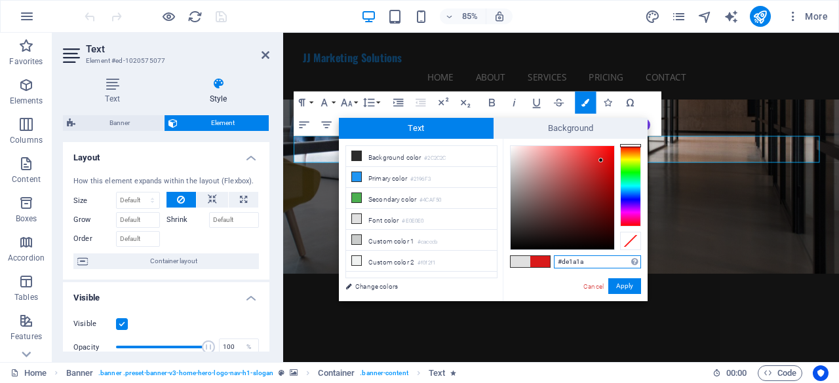
drag, startPoint x: 589, startPoint y: 212, endPoint x: 618, endPoint y: 166, distance: 54.4
click at [602, 159] on div at bounding box center [563, 198] width 104 height 104
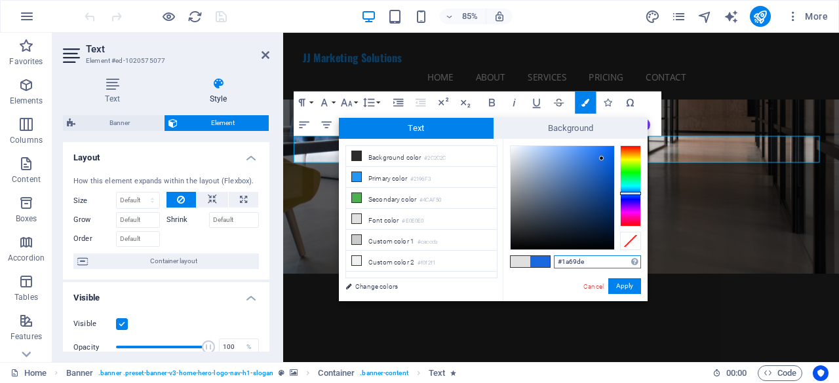
click at [632, 193] on div at bounding box center [630, 186] width 21 height 81
type input "#0564ee"
drag, startPoint x: 600, startPoint y: 158, endPoint x: 612, endPoint y: 152, distance: 13.2
click at [612, 152] on div at bounding box center [611, 151] width 5 height 5
click at [618, 286] on button "Apply" at bounding box center [624, 287] width 33 height 16
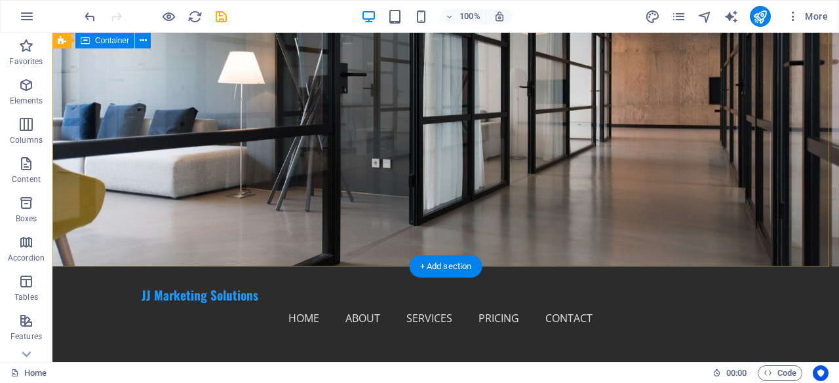
scroll to position [0, 0]
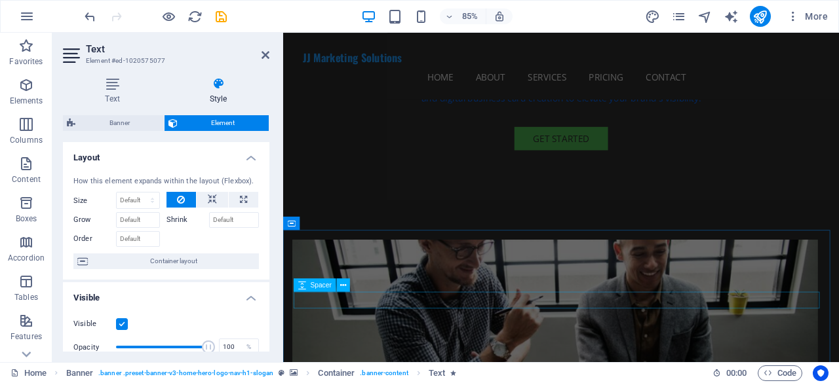
scroll to position [459, 0]
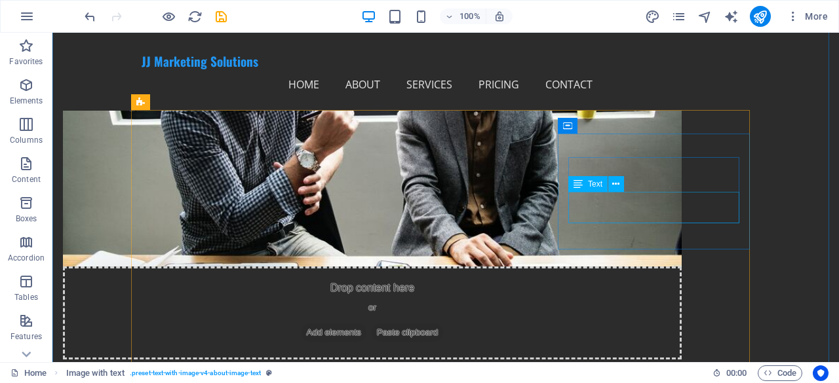
scroll to position [656, 0]
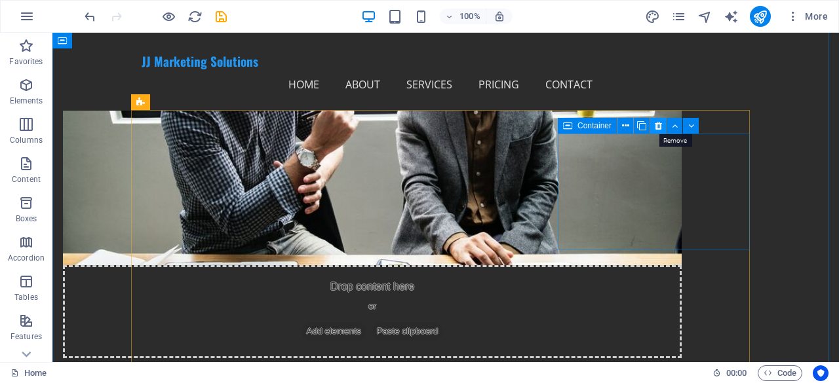
click at [659, 121] on icon at bounding box center [658, 126] width 7 height 14
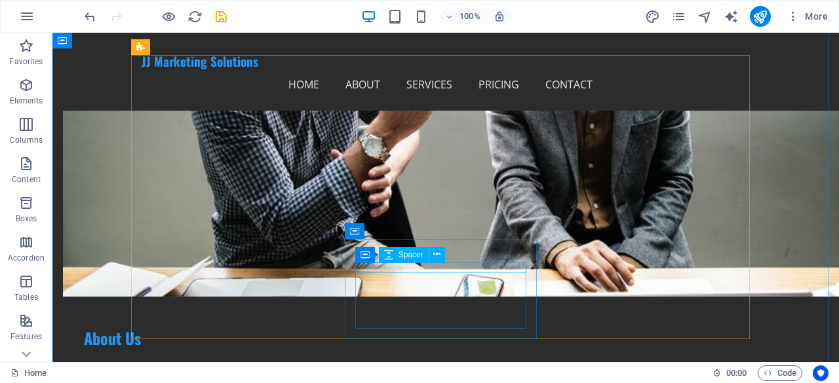
scroll to position [721, 0]
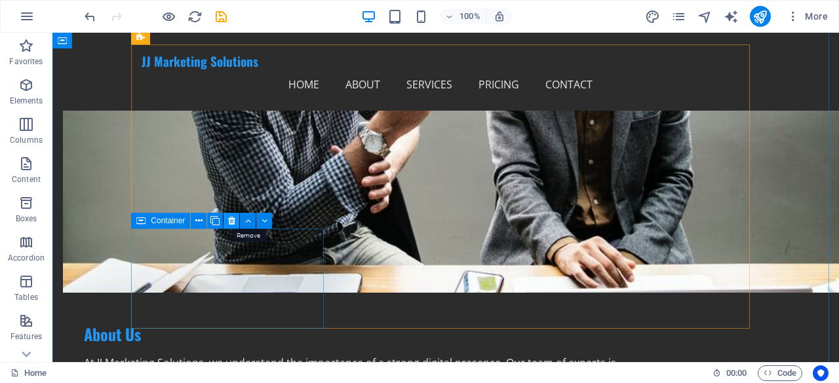
click at [235, 221] on icon at bounding box center [231, 221] width 7 height 14
click at [231, 220] on icon at bounding box center [231, 221] width 7 height 14
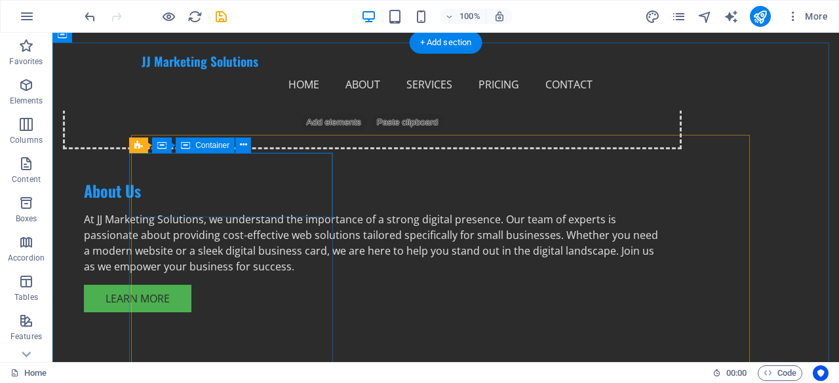
scroll to position [850, 0]
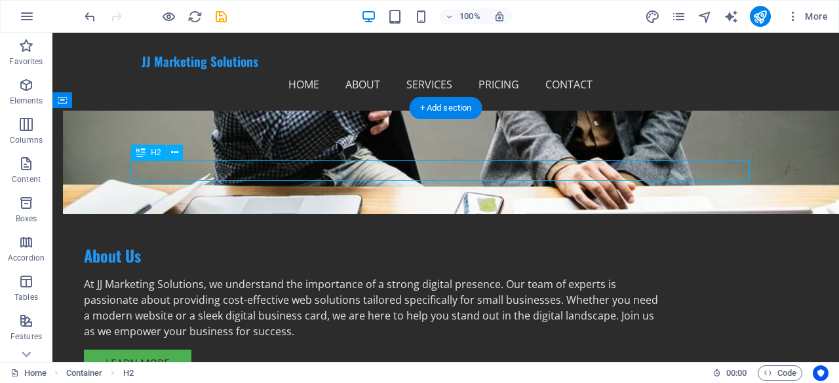
scroll to position [899, 0]
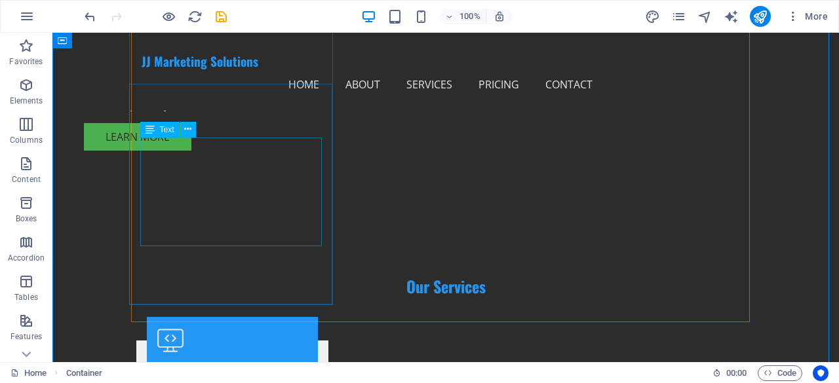
scroll to position [981, 0]
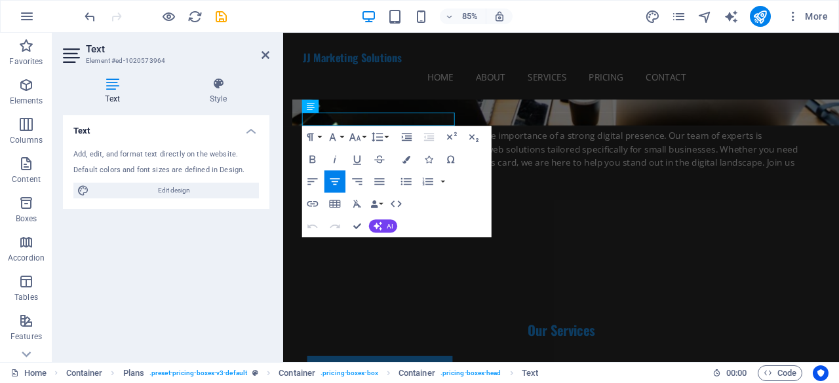
scroll to position [1030, 0]
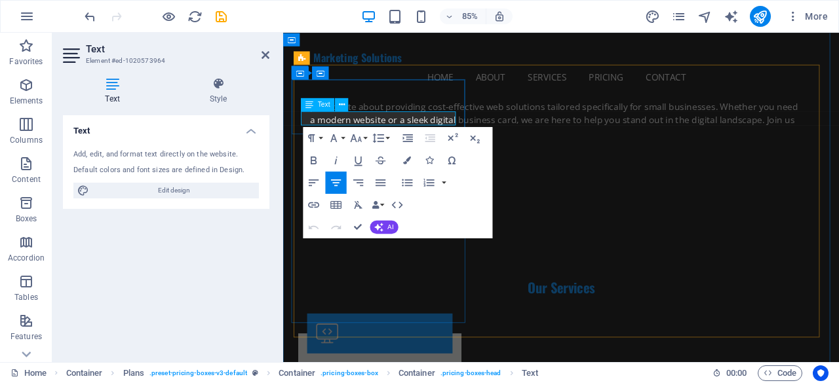
drag, startPoint x: 442, startPoint y: 131, endPoint x: 359, endPoint y: 131, distance: 83.3
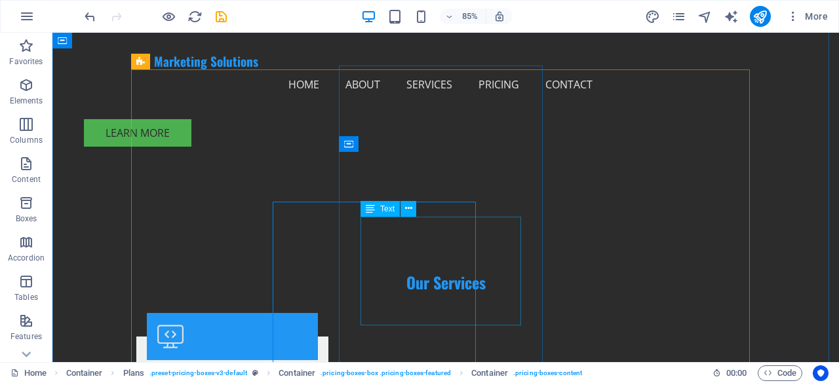
scroll to position [981, 0]
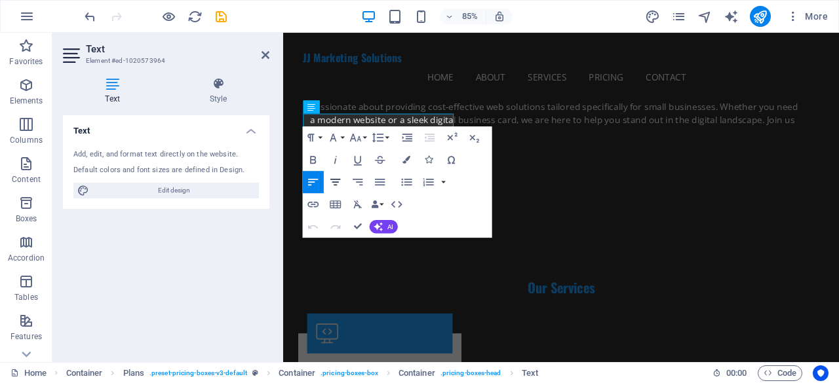
click at [340, 185] on icon "button" at bounding box center [335, 182] width 13 height 13
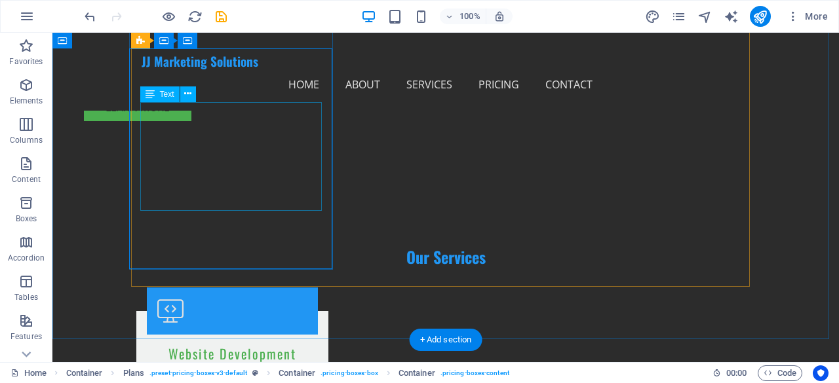
scroll to position [981, 0]
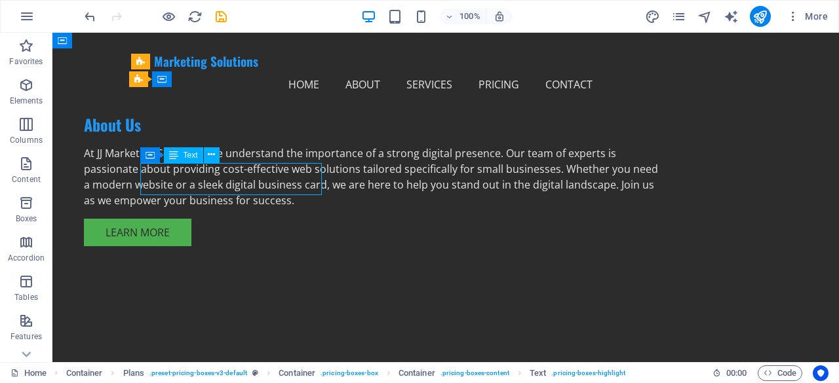
scroll to position [1030, 0]
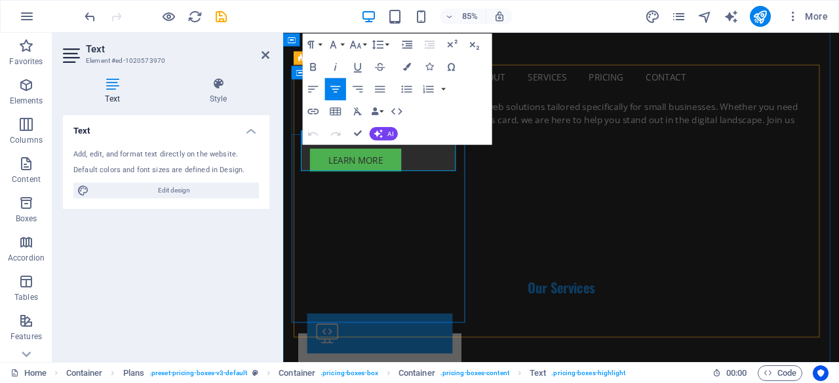
drag, startPoint x: 353, startPoint y: 181, endPoint x: 378, endPoint y: 183, distance: 25.0
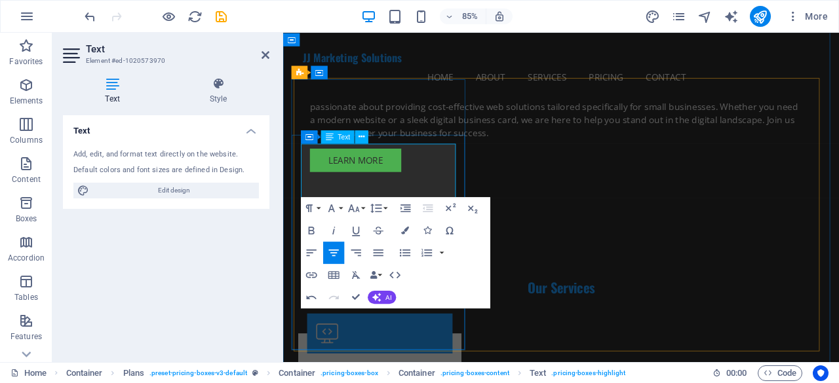
scroll to position [1014, 0]
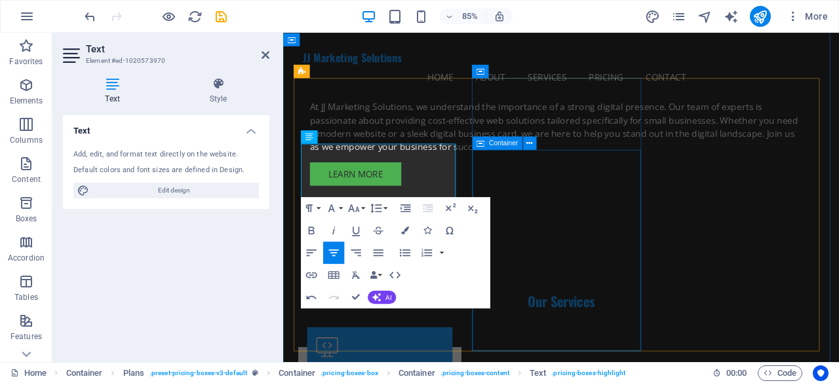
drag, startPoint x: 514, startPoint y: 198, endPoint x: 708, endPoint y: 173, distance: 195.6
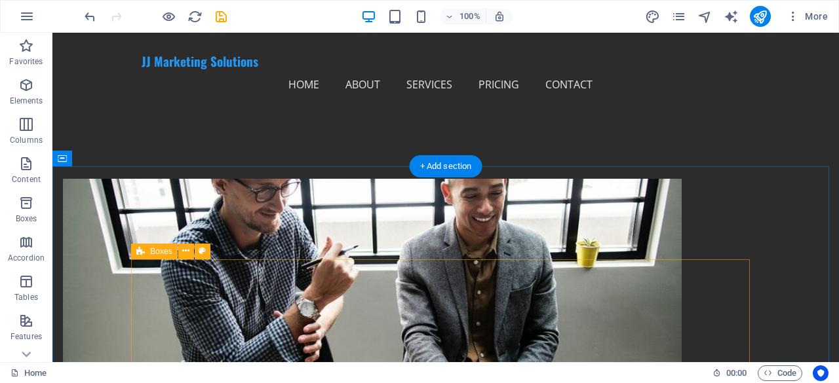
scroll to position [637, 0]
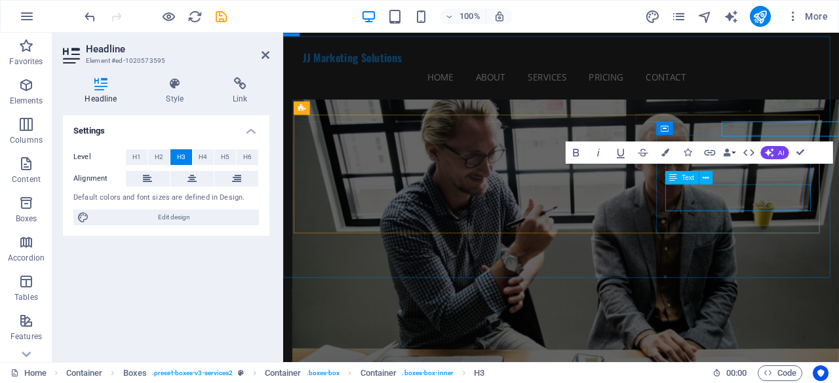
scroll to position [686, 0]
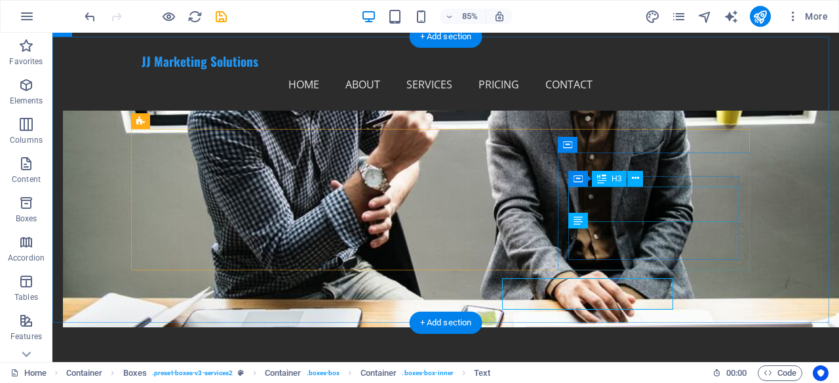
scroll to position [637, 0]
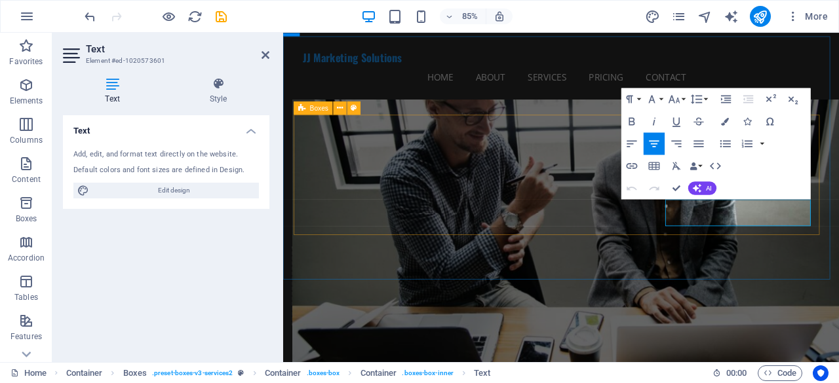
drag, startPoint x: 855, startPoint y: 253, endPoint x: 713, endPoint y: 238, distance: 143.7
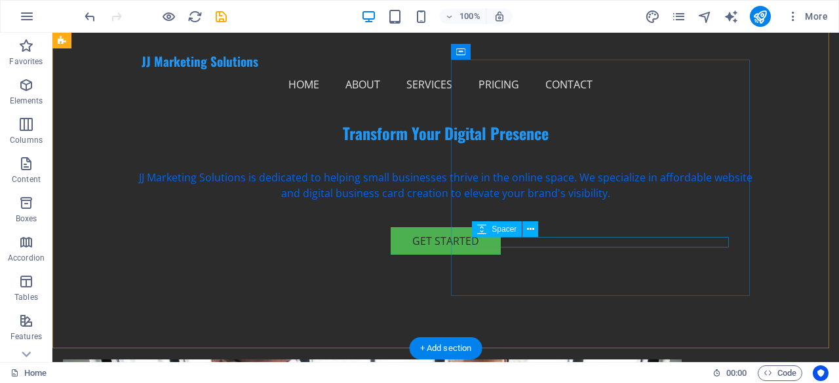
scroll to position [308, 0]
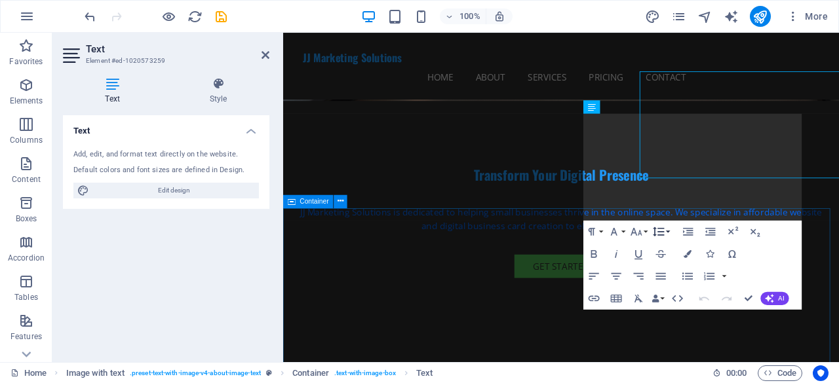
scroll to position [358, 0]
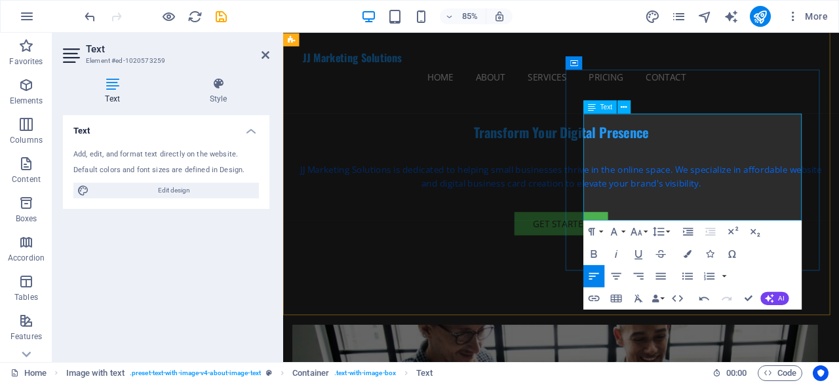
drag, startPoint x: 640, startPoint y: 201, endPoint x: 738, endPoint y: 213, distance: 99.1
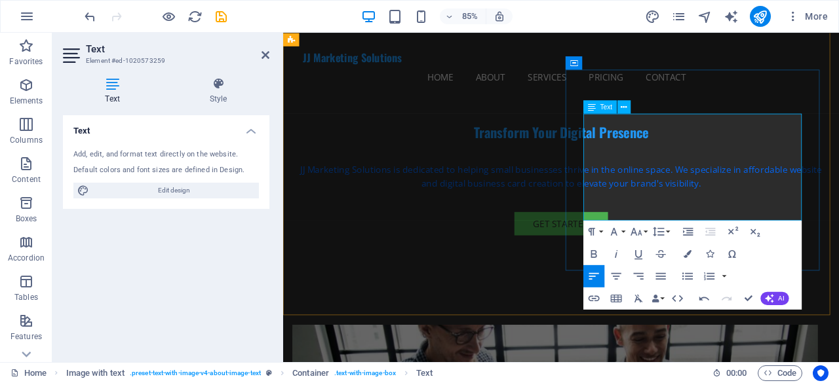
scroll to position [423, 0]
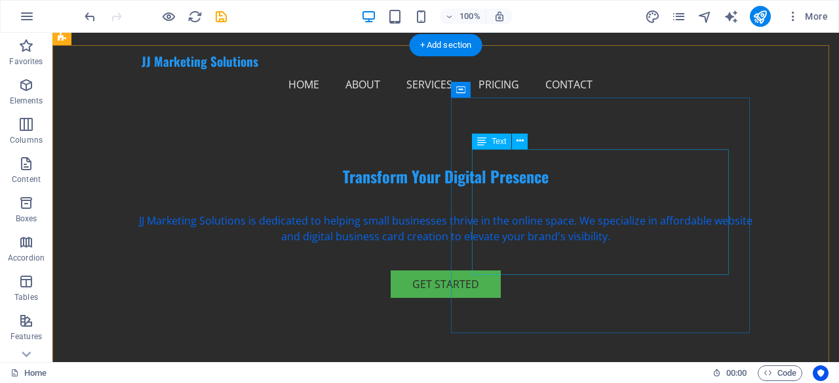
scroll to position [292, 0]
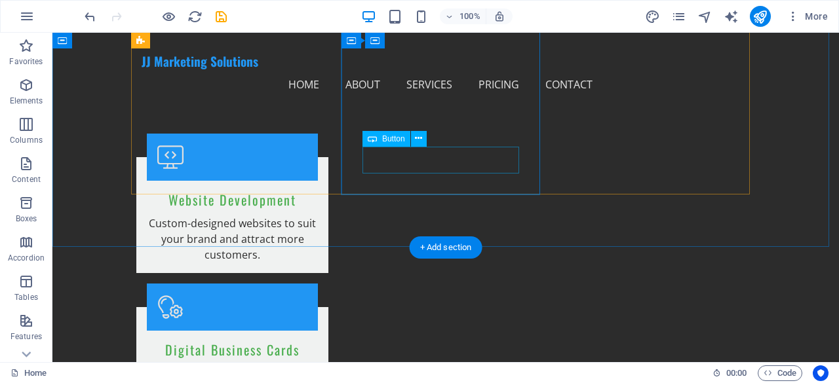
scroll to position [1145, 0]
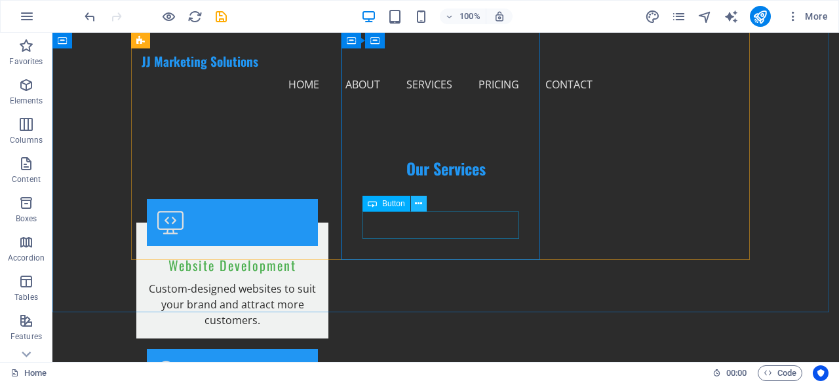
click at [414, 205] on button at bounding box center [419, 204] width 16 height 16
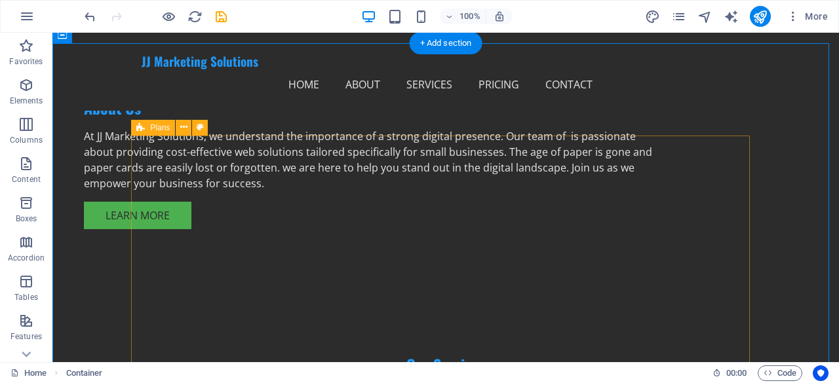
scroll to position [882, 0]
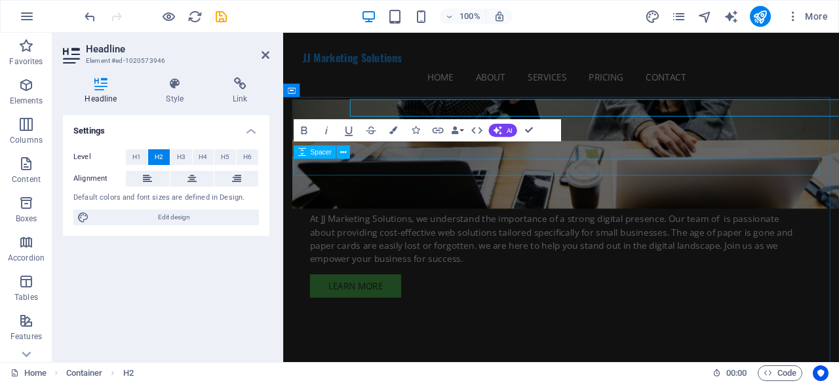
scroll to position [933, 0]
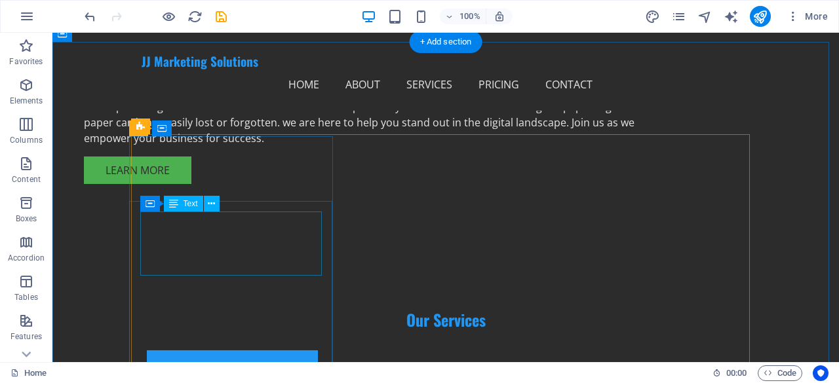
scroll to position [1013, 0]
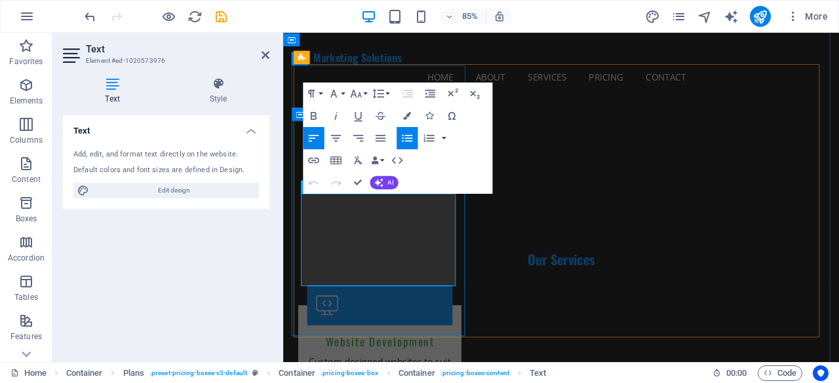
drag, startPoint x: 395, startPoint y: 243, endPoint x: 304, endPoint y: 243, distance: 91.1
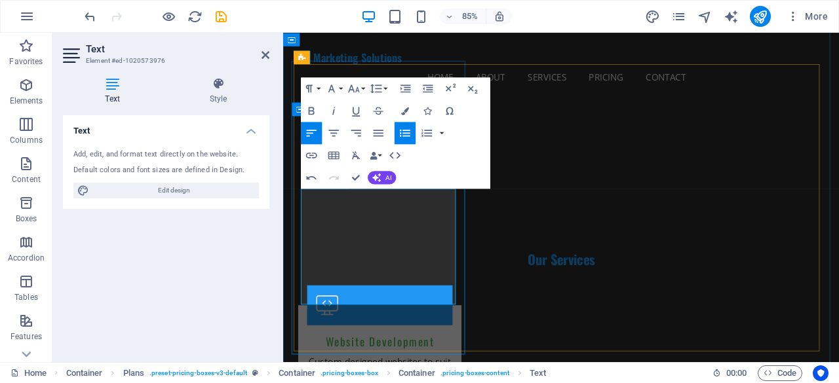
scroll to position [1070, 0]
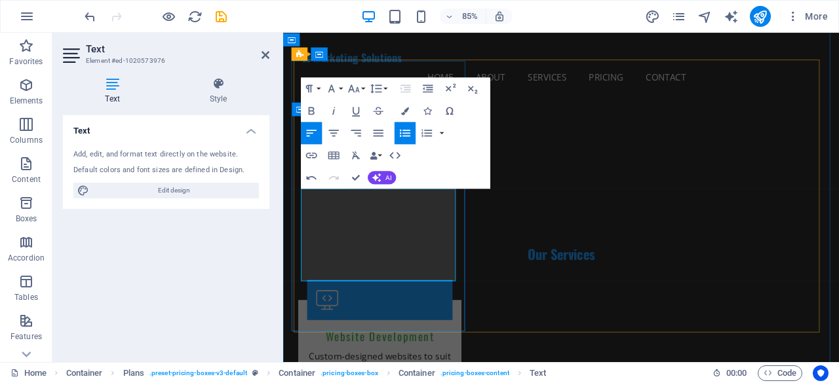
drag, startPoint x: 389, startPoint y: 307, endPoint x: 306, endPoint y: 236, distance: 109.2
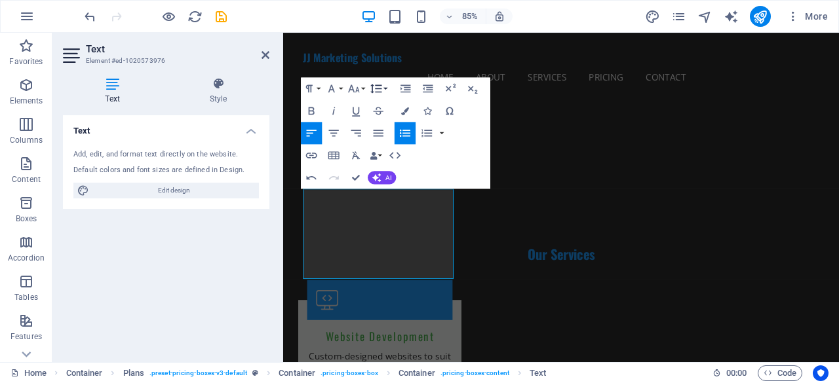
click at [372, 85] on icon "button" at bounding box center [375, 88] width 11 height 9
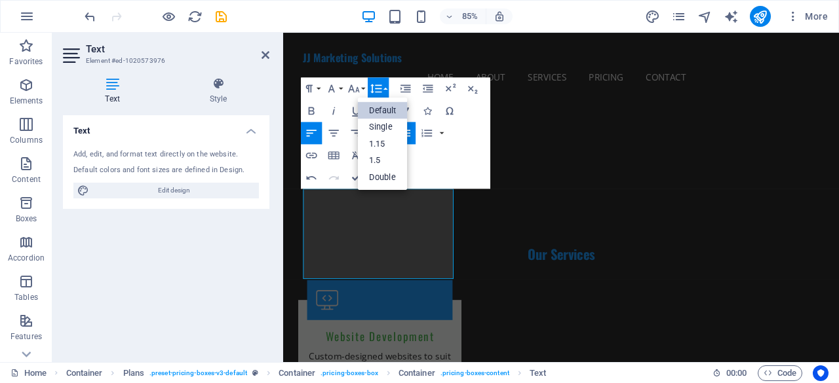
scroll to position [0, 0]
click at [385, 128] on link "Single" at bounding box center [383, 127] width 50 height 17
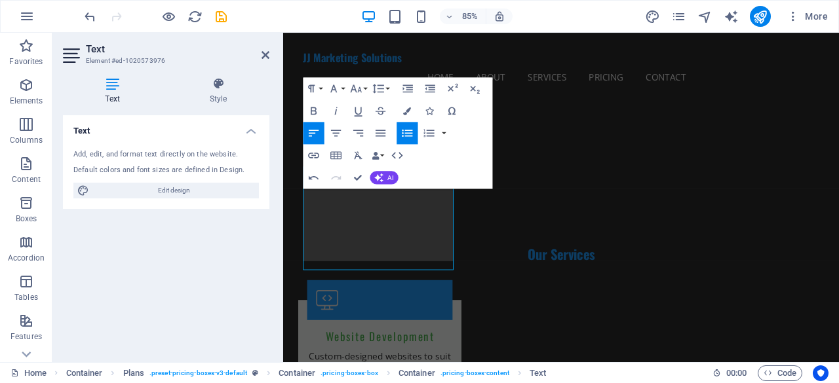
scroll to position [1080, 0]
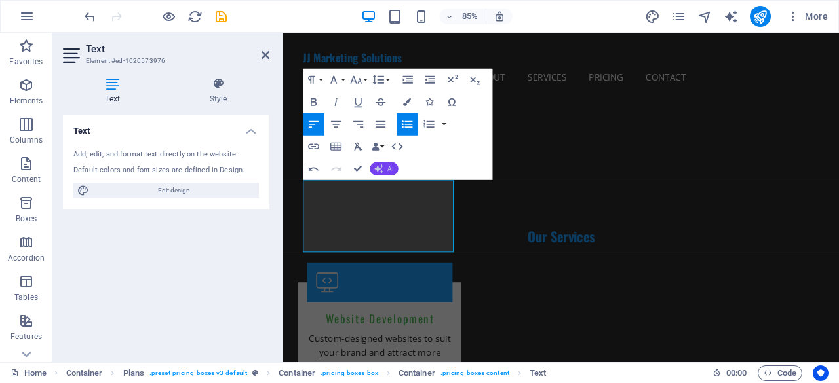
scroll to position [1101, 0]
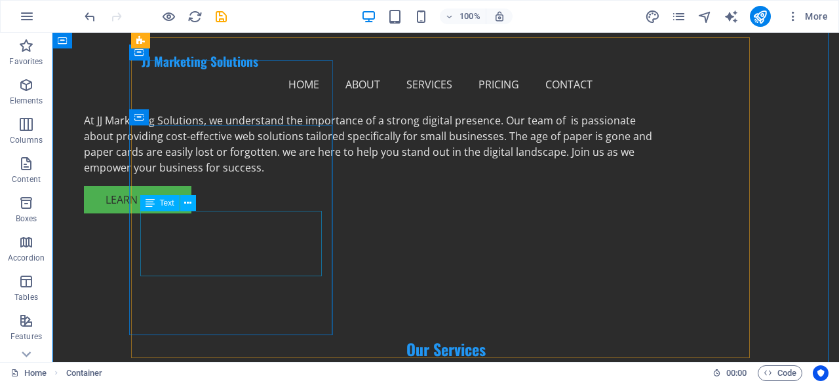
scroll to position [920, 0]
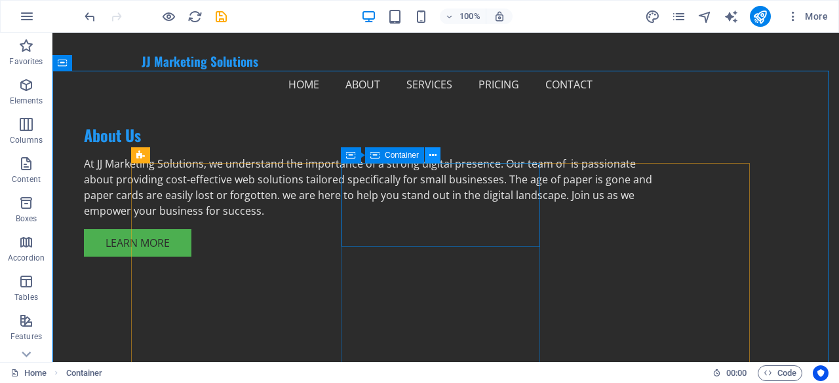
click at [427, 154] on button at bounding box center [433, 155] width 16 height 16
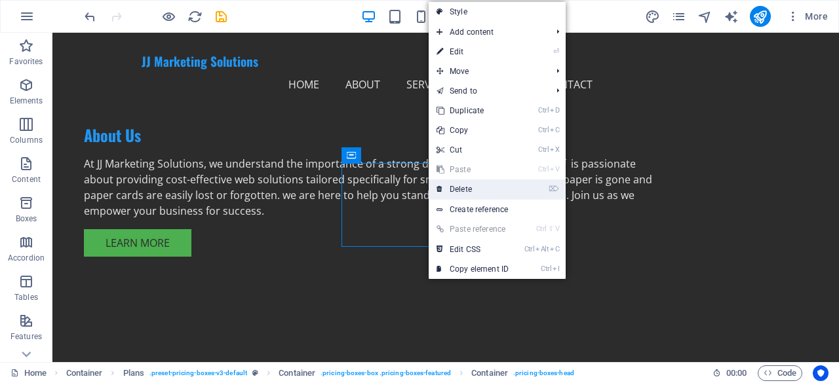
click at [460, 192] on link "⌦ Delete" at bounding box center [473, 190] width 88 height 20
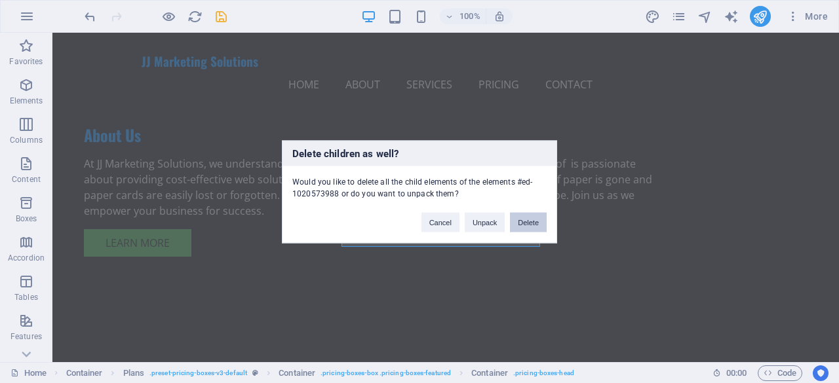
click at [520, 218] on button "Delete" at bounding box center [528, 222] width 37 height 20
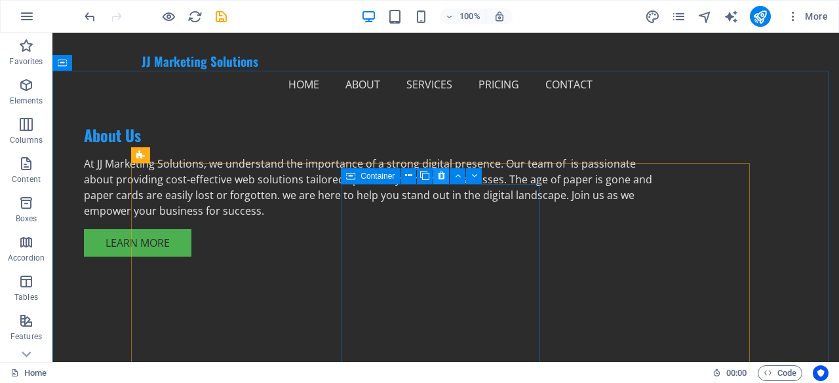
click at [442, 172] on icon at bounding box center [441, 176] width 7 height 14
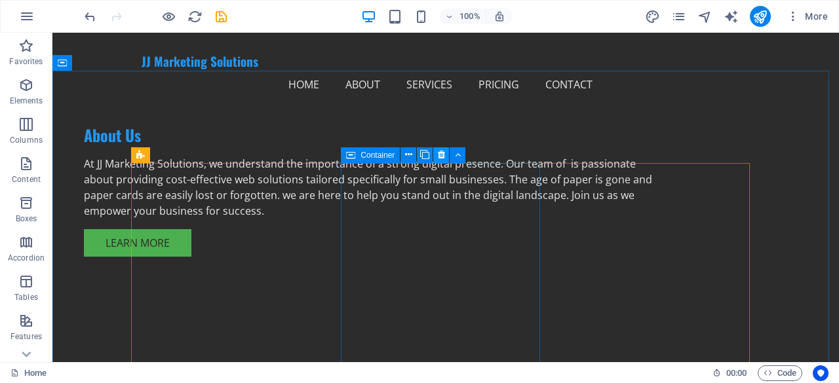
click at [439, 155] on icon at bounding box center [441, 155] width 7 height 14
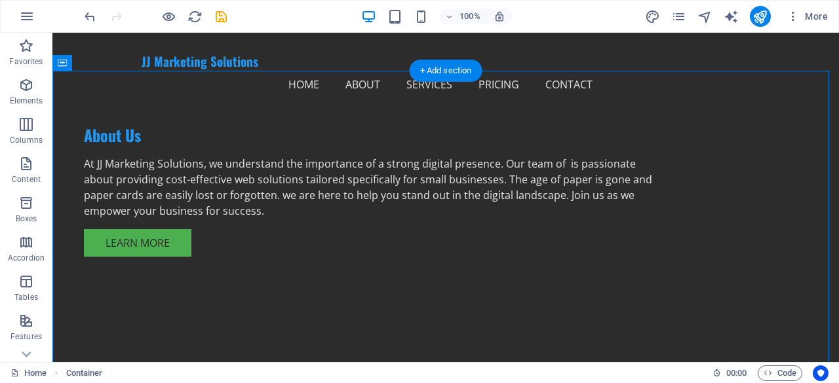
drag, startPoint x: 291, startPoint y: 189, endPoint x: 419, endPoint y: 191, distance: 127.8
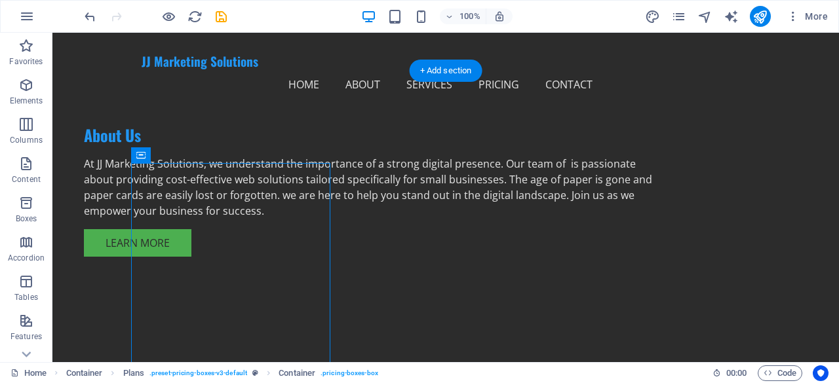
drag, startPoint x: 218, startPoint y: 193, endPoint x: 454, endPoint y: 182, distance: 236.3
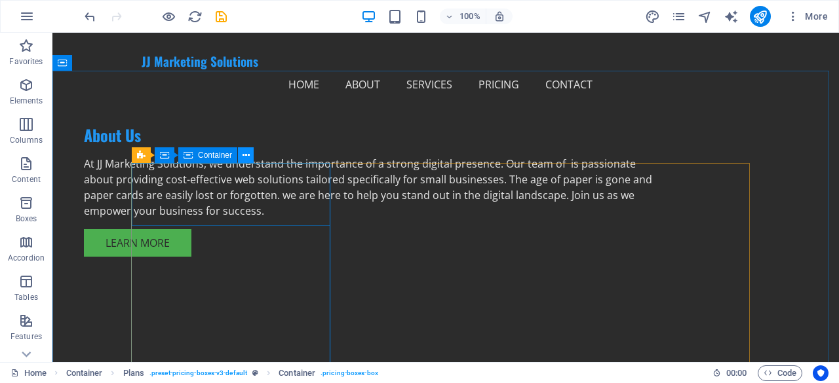
click at [241, 156] on button at bounding box center [246, 155] width 16 height 16
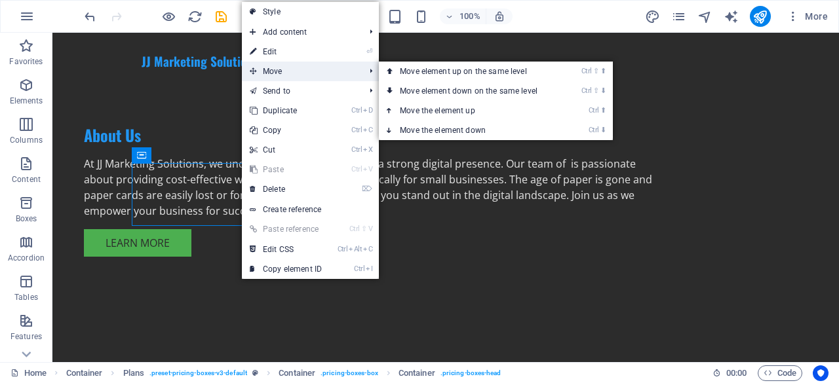
click at [282, 71] on span "Move" at bounding box center [300, 72] width 117 height 20
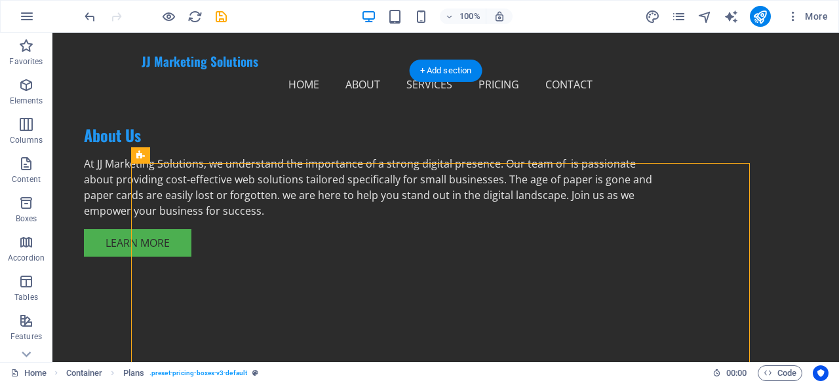
drag, startPoint x: 201, startPoint y: 191, endPoint x: 399, endPoint y: 188, distance: 197.3
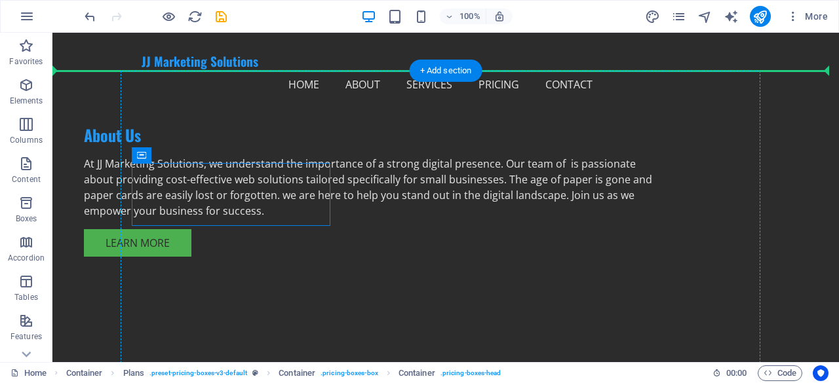
drag, startPoint x: 290, startPoint y: 185, endPoint x: 442, endPoint y: 201, distance: 153.0
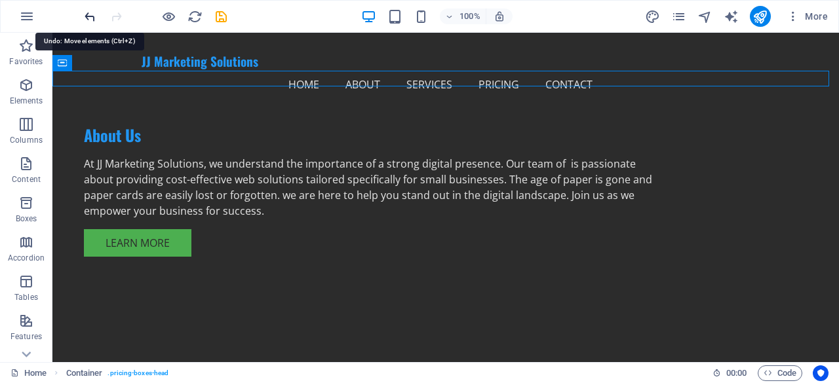
click at [85, 11] on icon "undo" at bounding box center [90, 16] width 15 height 15
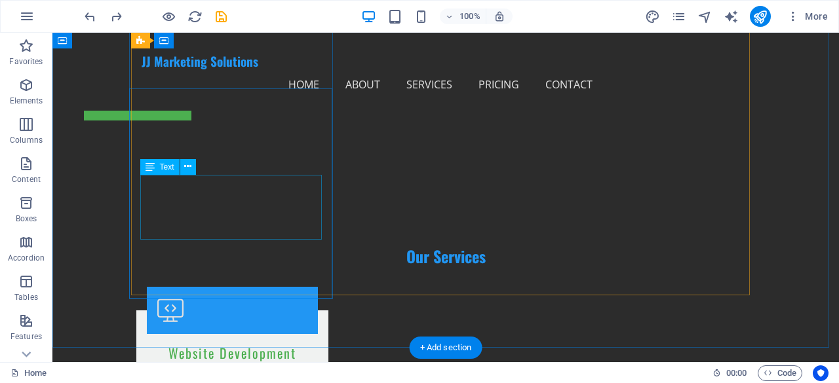
scroll to position [986, 0]
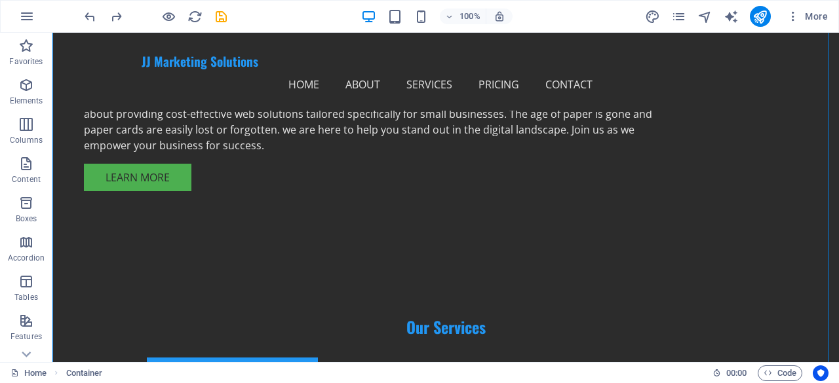
drag, startPoint x: 98, startPoint y: 100, endPoint x: 281, endPoint y: 293, distance: 265.7
click at [144, 90] on icon at bounding box center [140, 90] width 9 height 16
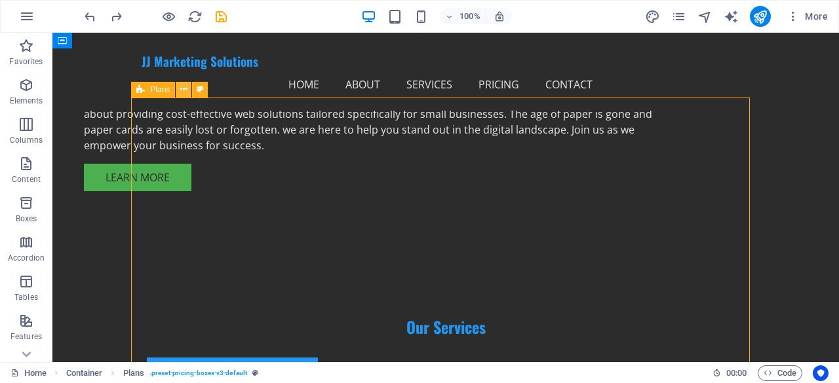
click at [189, 86] on button at bounding box center [184, 90] width 16 height 16
click at [222, 89] on icon at bounding box center [221, 90] width 7 height 14
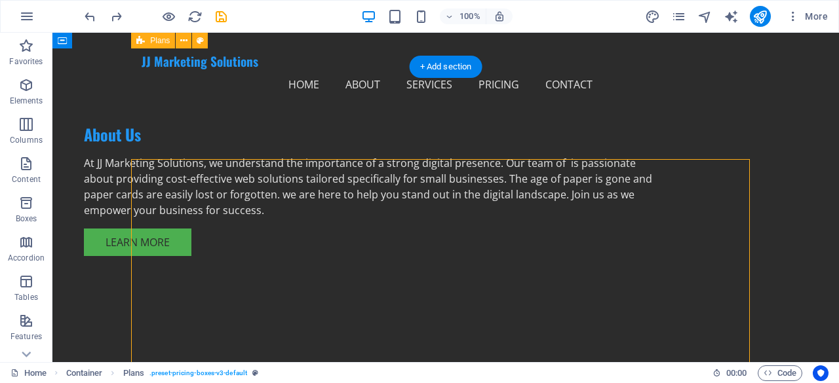
scroll to position [920, 0]
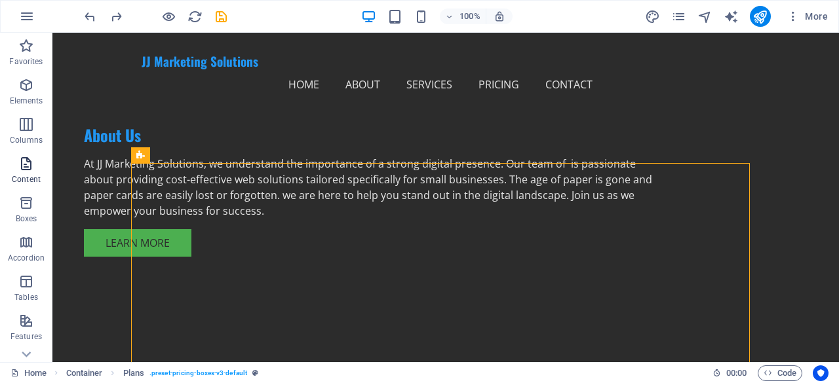
click at [43, 173] on span "Content" at bounding box center [26, 171] width 52 height 31
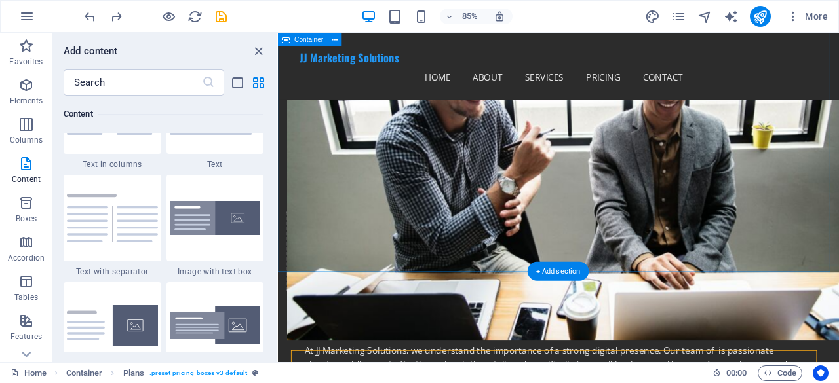
scroll to position [708, 0]
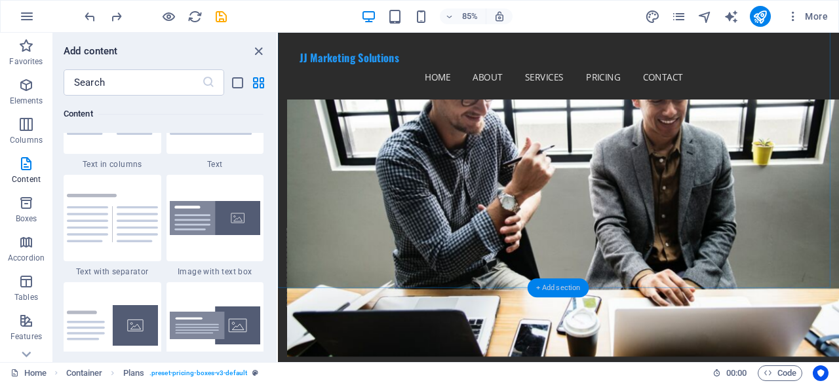
click at [552, 288] on div "+ Add section" at bounding box center [559, 288] width 62 height 19
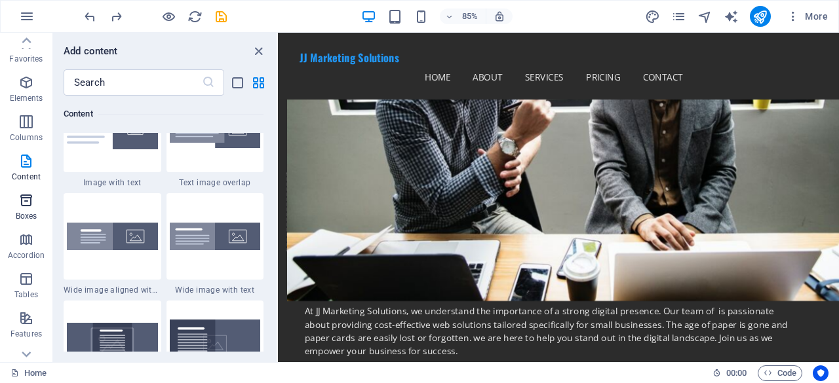
scroll to position [0, 0]
click at [26, 137] on p "Columns" at bounding box center [26, 140] width 33 height 10
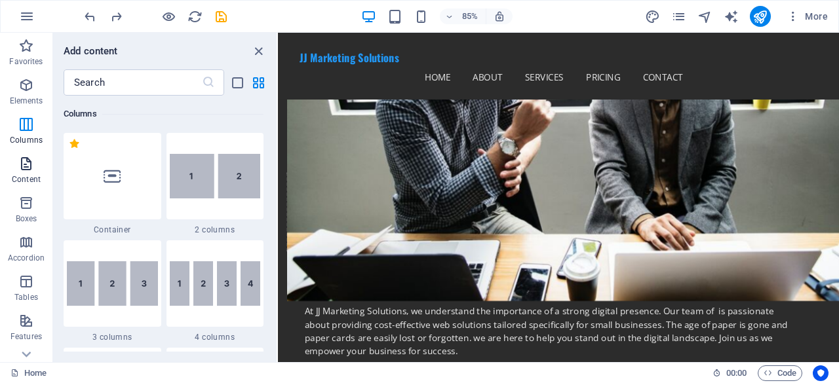
click at [26, 177] on p "Content" at bounding box center [26, 179] width 29 height 10
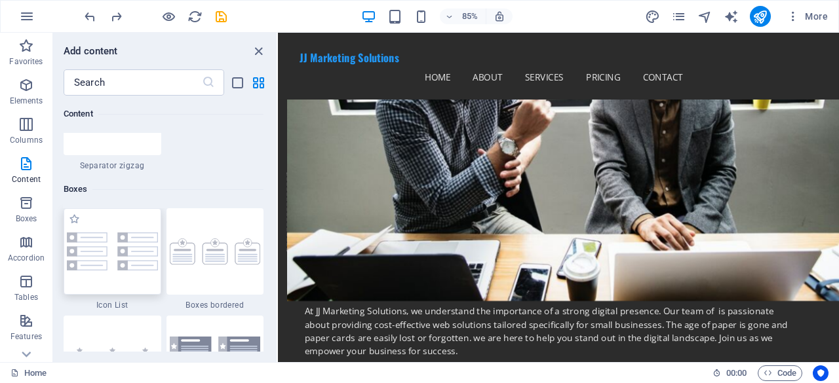
scroll to position [3539, 0]
click at [190, 252] on img at bounding box center [215, 253] width 91 height 26
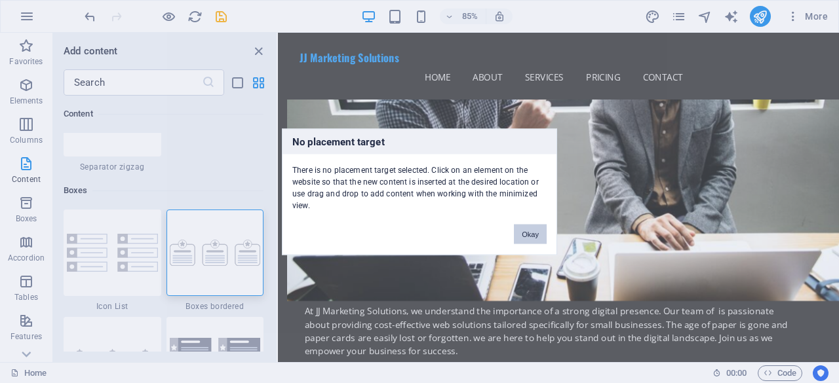
click at [532, 231] on button "Okay" at bounding box center [530, 234] width 33 height 20
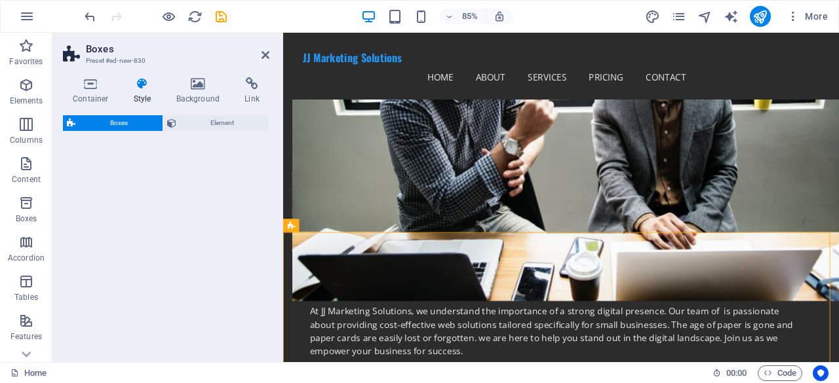
select select "rem"
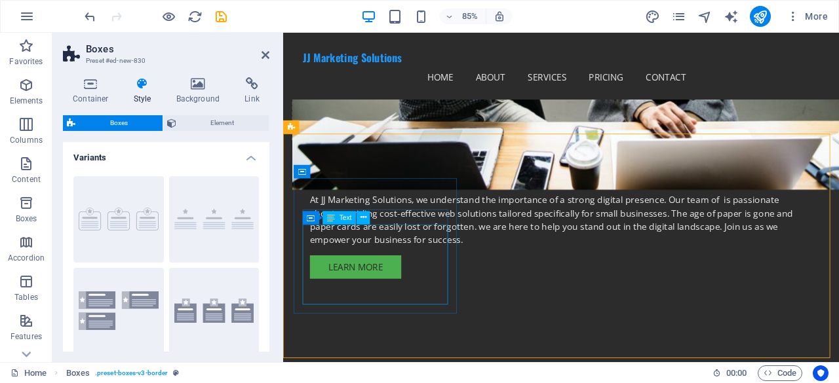
scroll to position [970, 0]
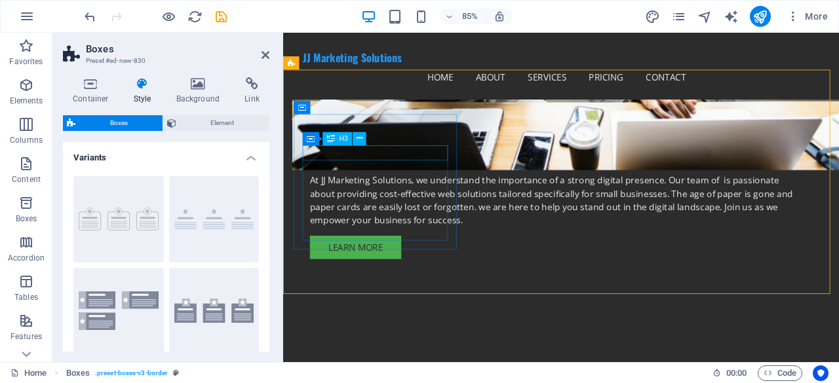
scroll to position [905, 0]
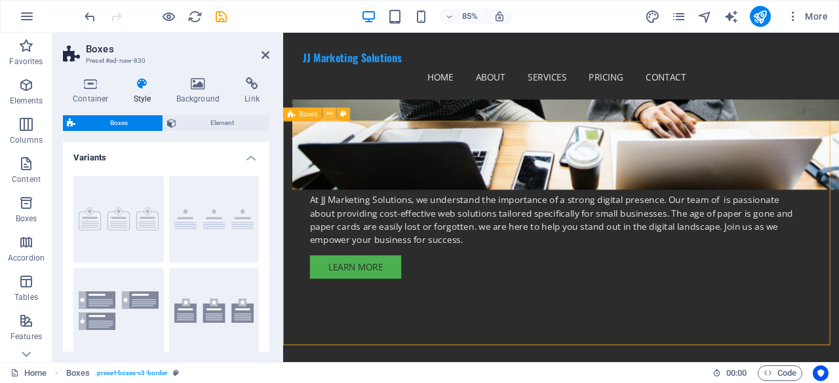
click at [327, 113] on icon at bounding box center [329, 114] width 6 height 12
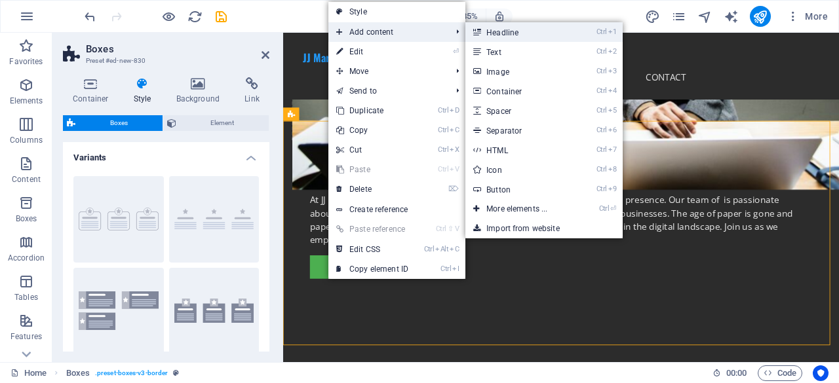
click at [497, 33] on link "Ctrl 1 Headline" at bounding box center [519, 32] width 108 height 20
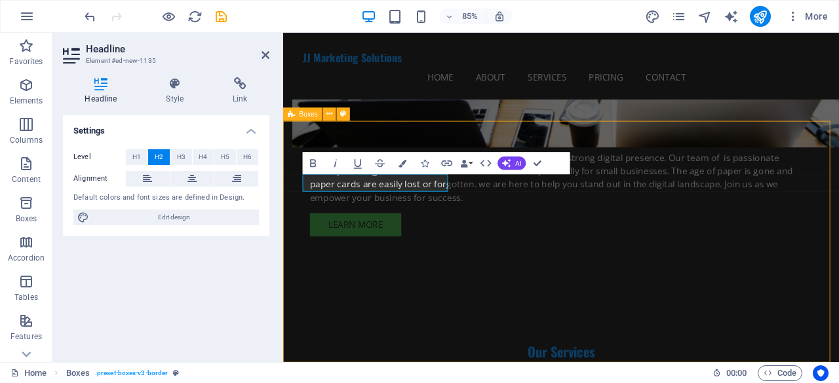
scroll to position [855, 0]
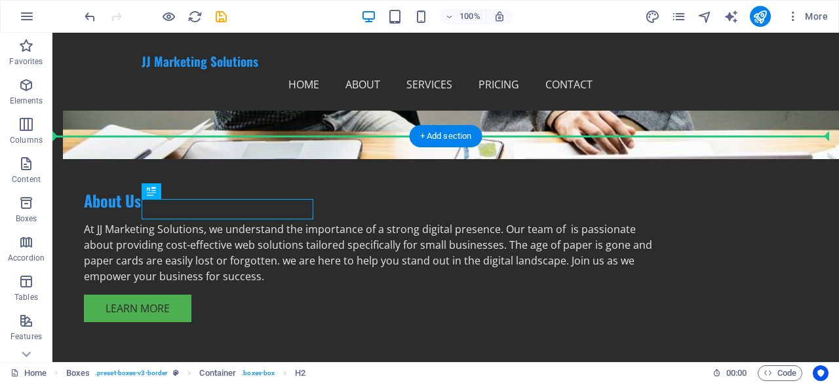
drag, startPoint x: 252, startPoint y: 212, endPoint x: 490, endPoint y: 195, distance: 238.6
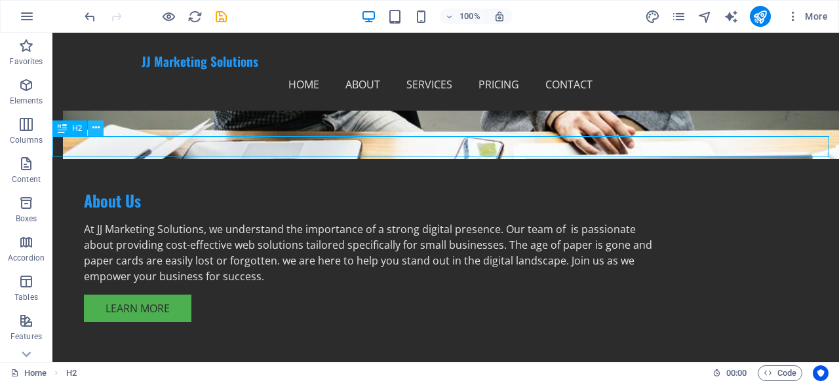
click at [94, 133] on icon at bounding box center [95, 128] width 7 height 14
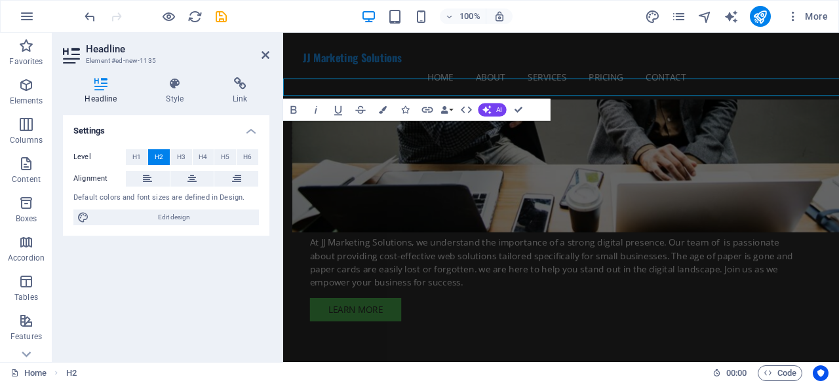
scroll to position [905, 0]
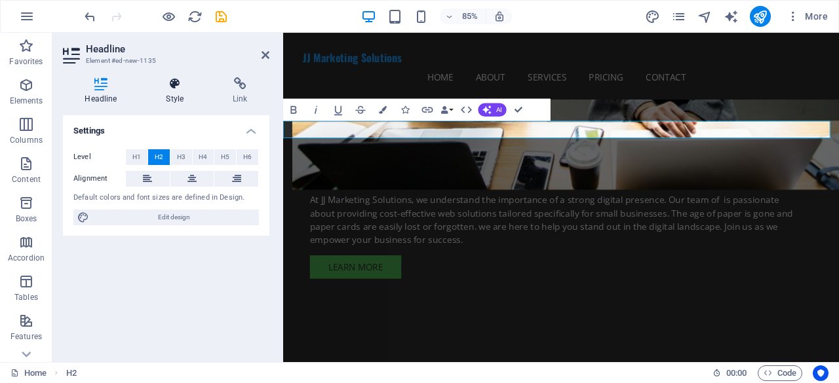
click at [180, 90] on h4 "Style" at bounding box center [177, 91] width 67 height 28
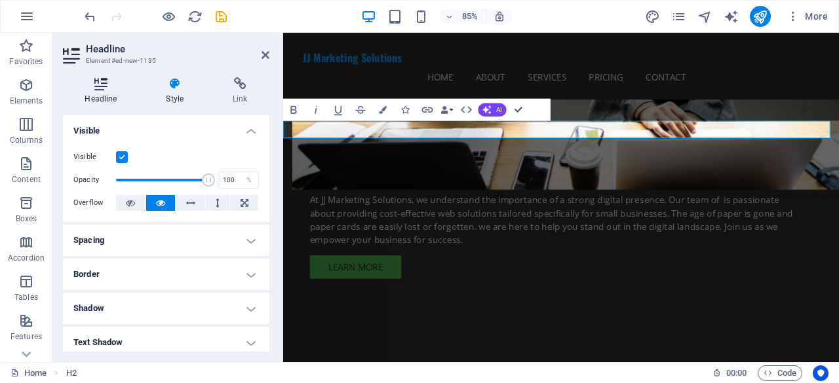
click at [113, 86] on icon at bounding box center [101, 83] width 76 height 13
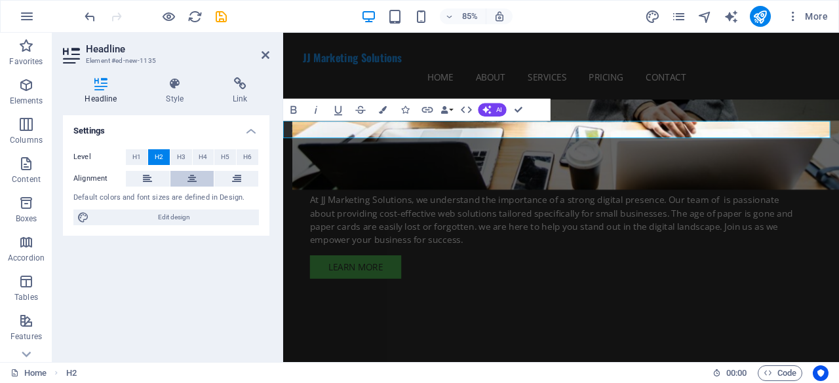
click at [186, 174] on button at bounding box center [192, 179] width 44 height 16
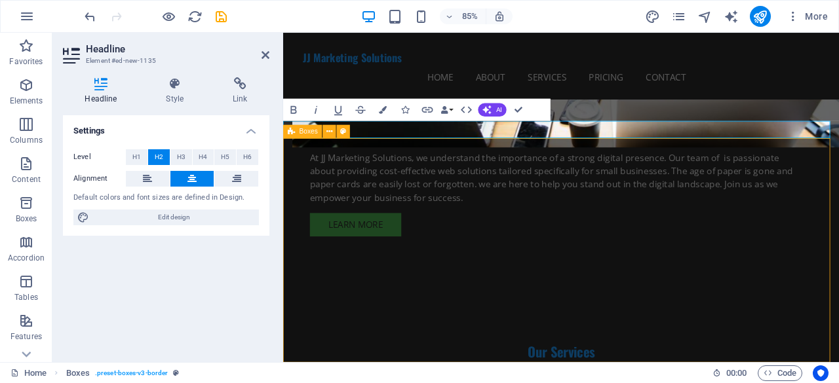
scroll to position [855, 0]
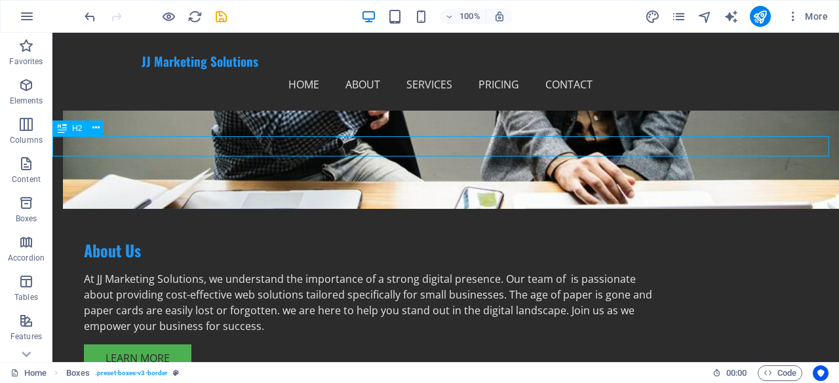
scroll to position [905, 0]
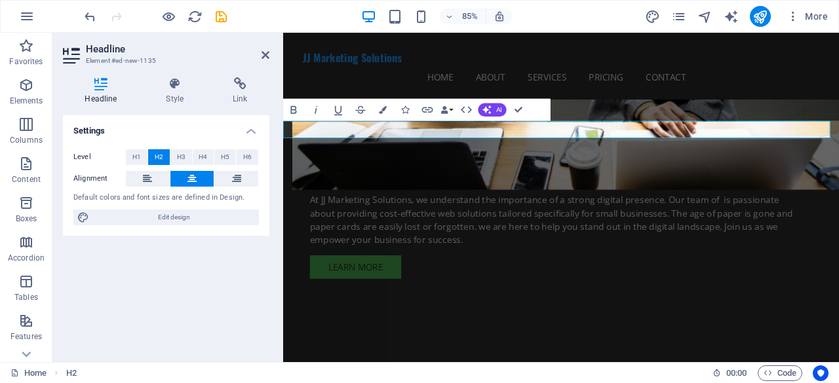
drag, startPoint x: 644, startPoint y: 148, endPoint x: 566, endPoint y: 148, distance: 77.4
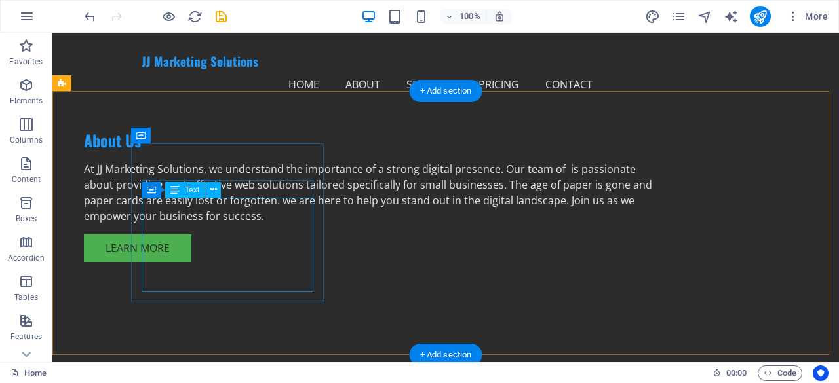
scroll to position [920, 0]
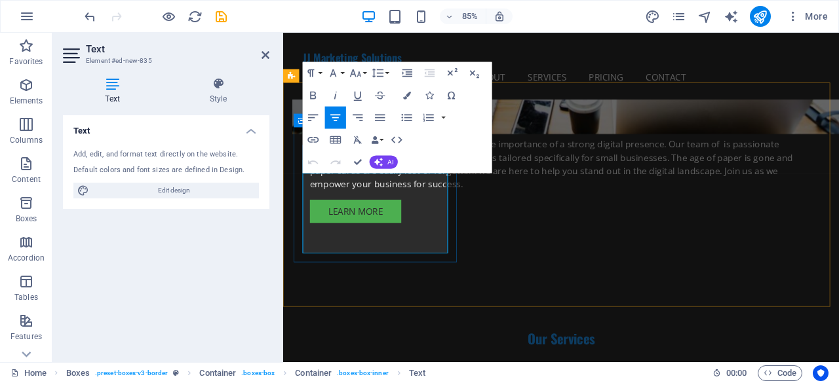
drag, startPoint x: 412, startPoint y: 283, endPoint x: 598, endPoint y: 205, distance: 202.1
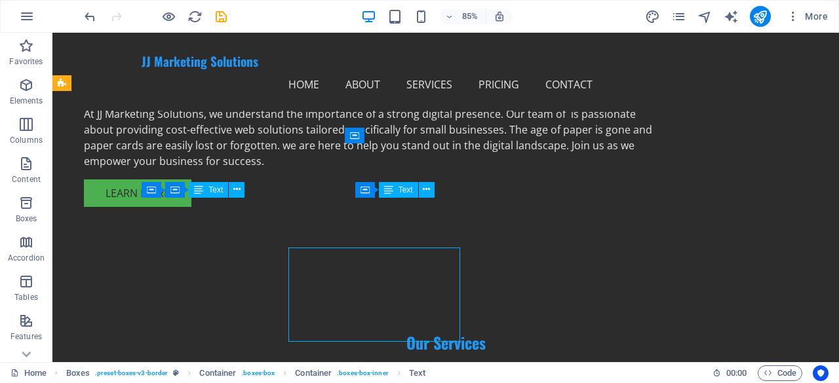
scroll to position [920, 0]
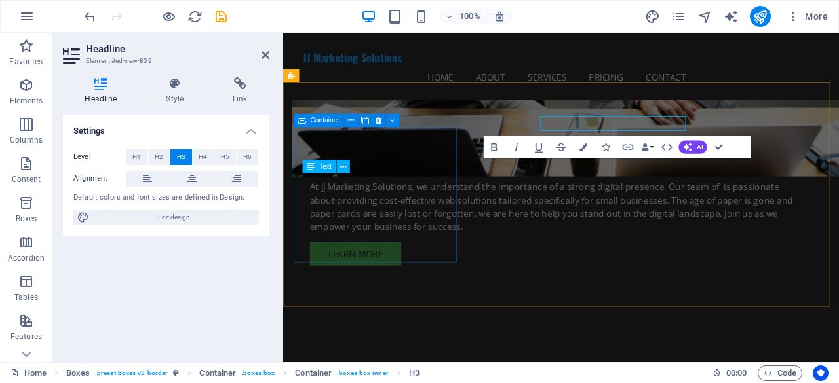
scroll to position [970, 0]
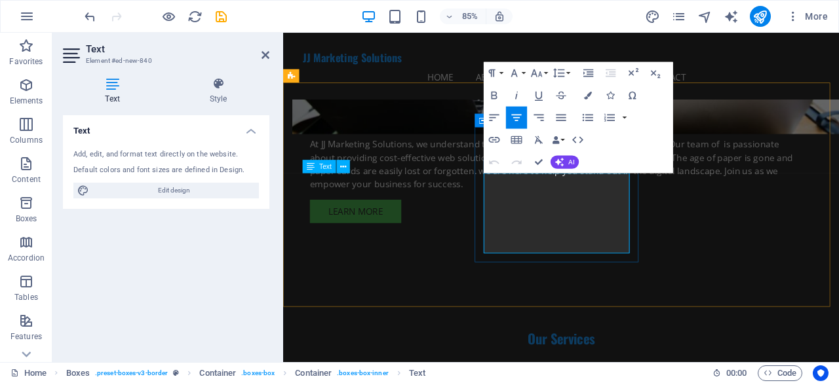
drag, startPoint x: 625, startPoint y: 282, endPoint x: 531, endPoint y: 210, distance: 118.3
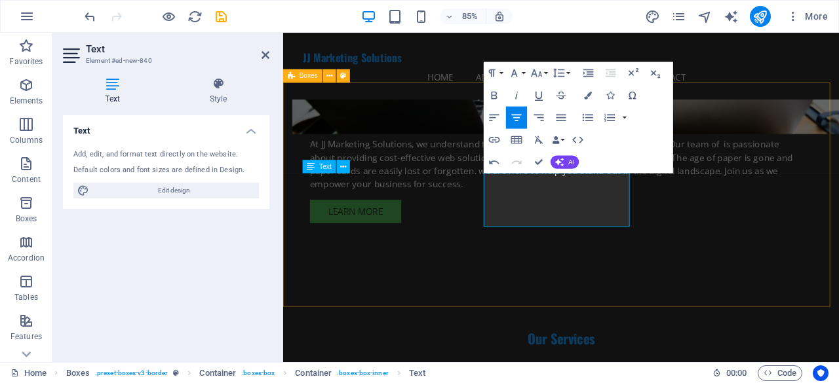
drag, startPoint x: 618, startPoint y: 210, endPoint x: 570, endPoint y: 326, distance: 126.1
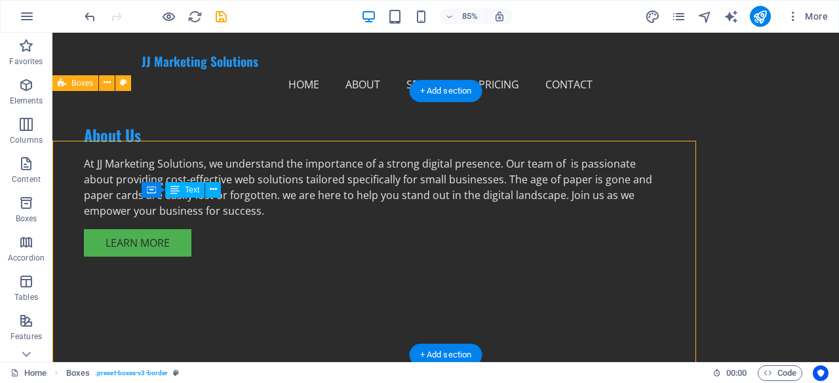
scroll to position [920, 0]
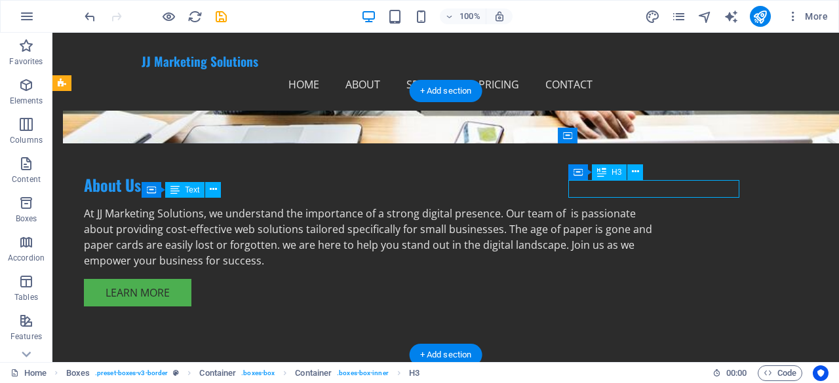
scroll to position [970, 0]
